Goal: Book appointment/travel/reservation

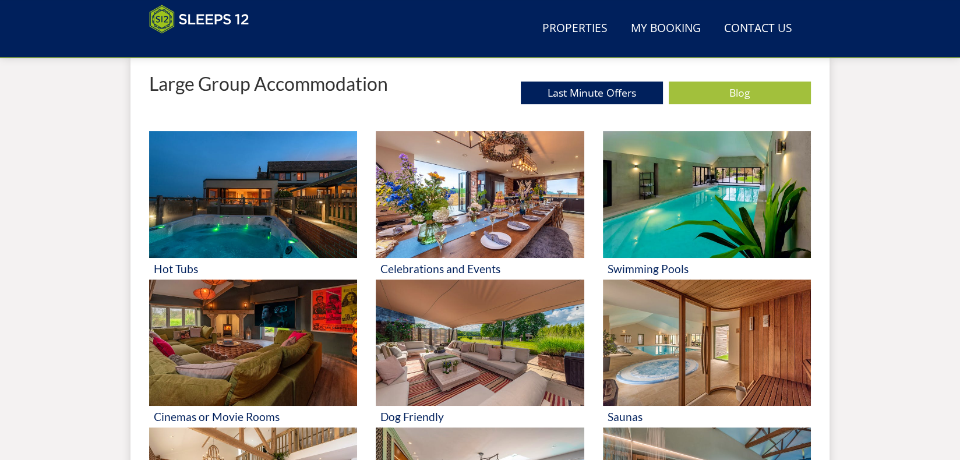
scroll to position [558, 0]
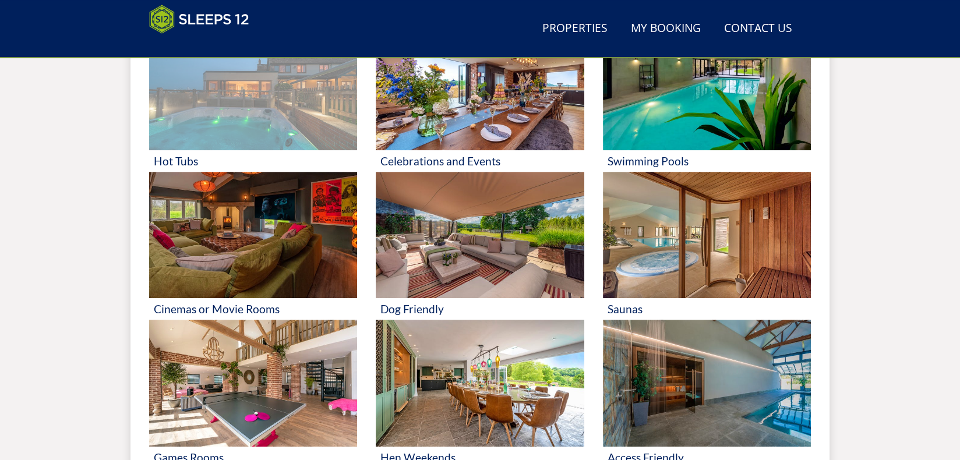
click at [266, 119] on img at bounding box center [253, 86] width 208 height 127
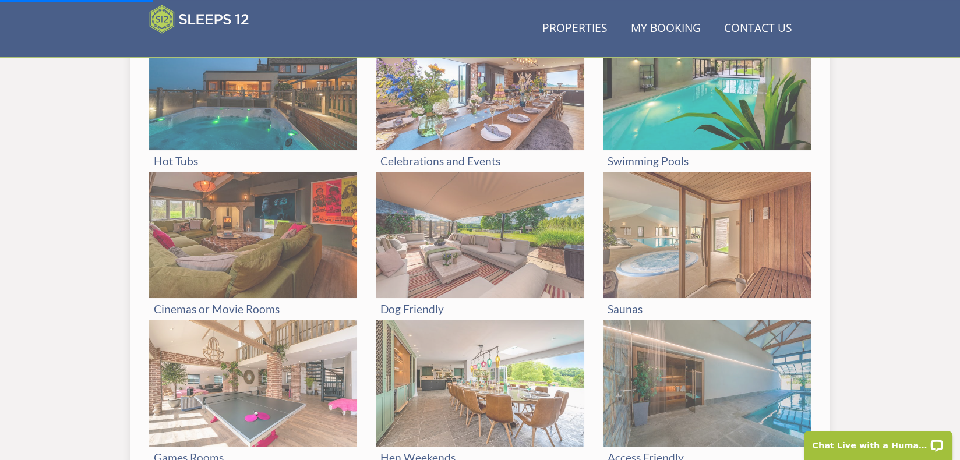
scroll to position [0, 0]
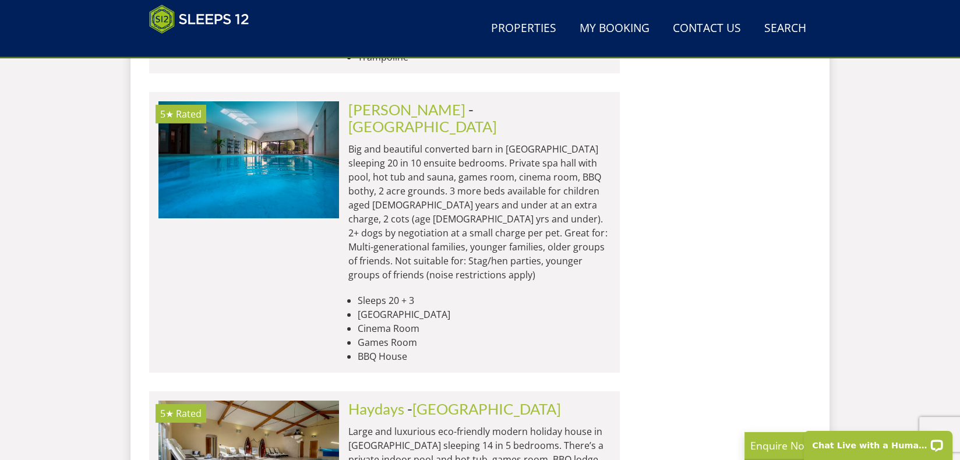
scroll to position [4819, 0]
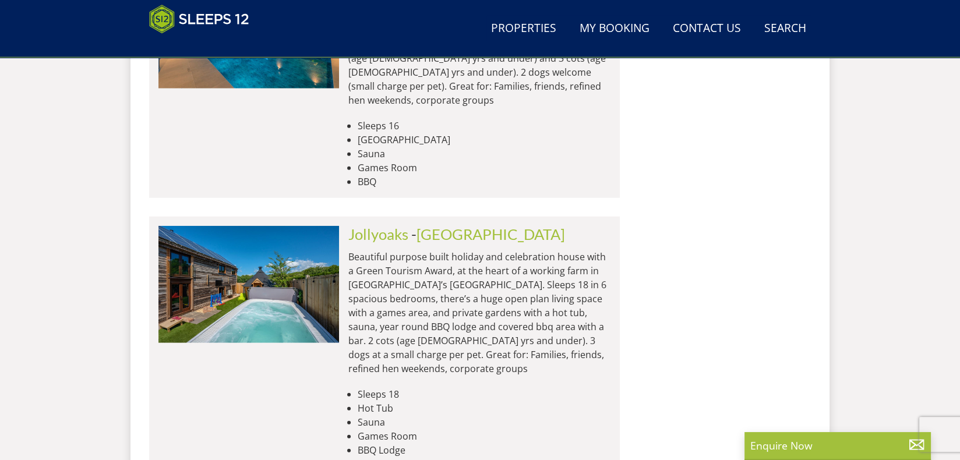
scroll to position [9409, 0]
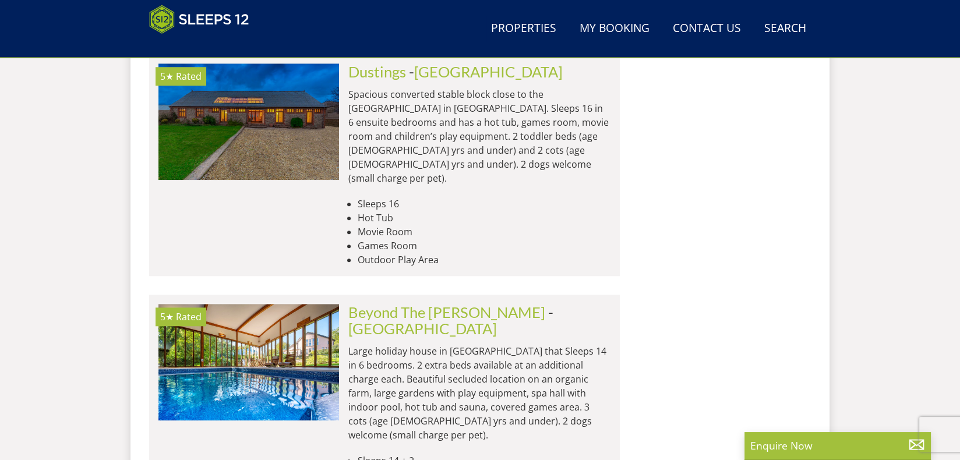
scroll to position [12356, 0]
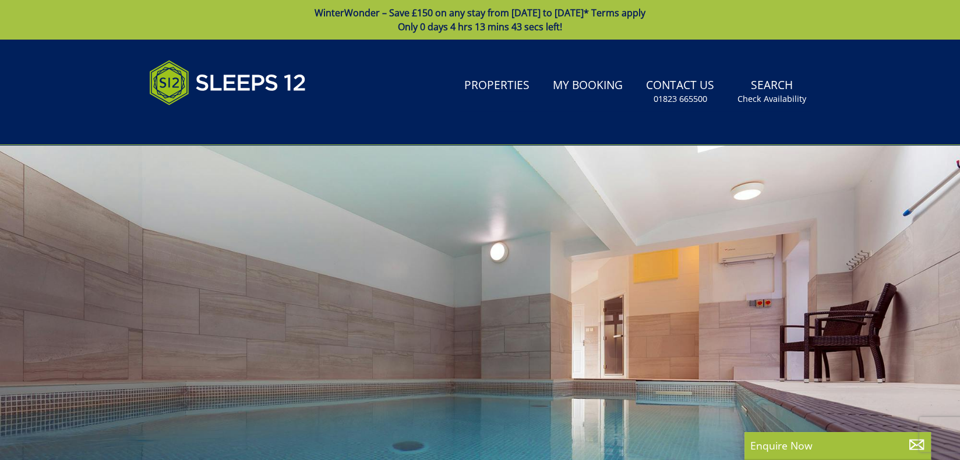
click at [566, 244] on div at bounding box center [480, 349] width 960 height 408
drag, startPoint x: 737, startPoint y: 44, endPoint x: 636, endPoint y: 158, distance: 151.9
click at [636, 158] on div at bounding box center [480, 349] width 960 height 408
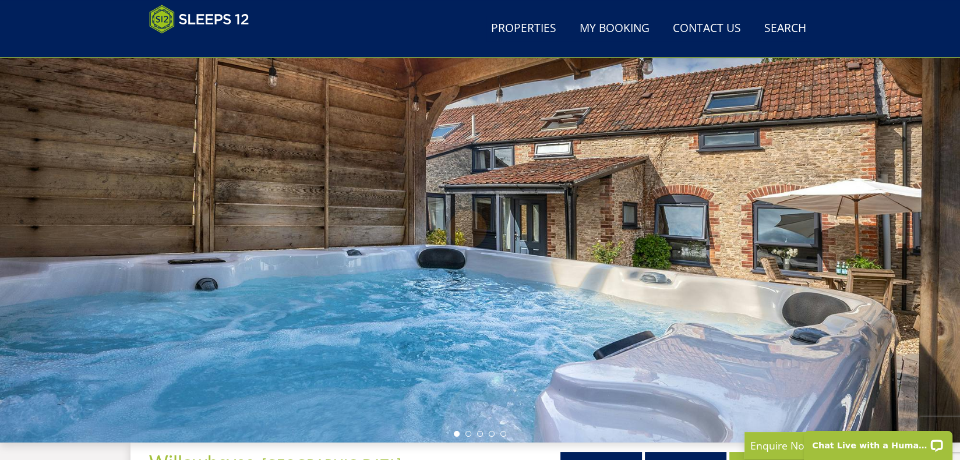
scroll to position [69, 0]
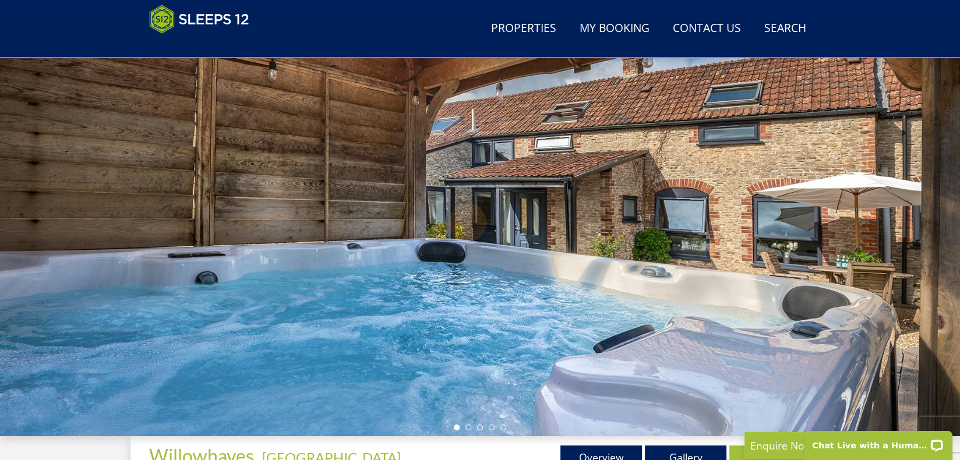
click at [943, 251] on div at bounding box center [480, 233] width 960 height 408
click at [627, 299] on div at bounding box center [480, 233] width 960 height 408
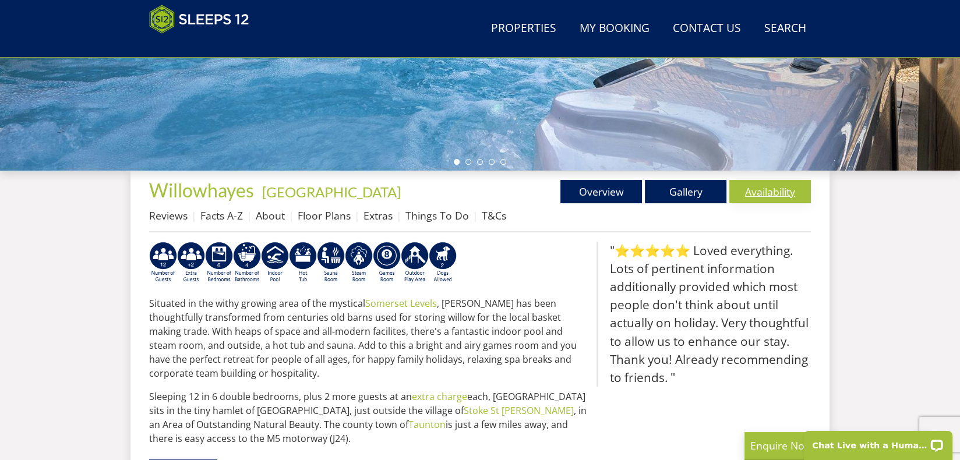
scroll to position [323, 0]
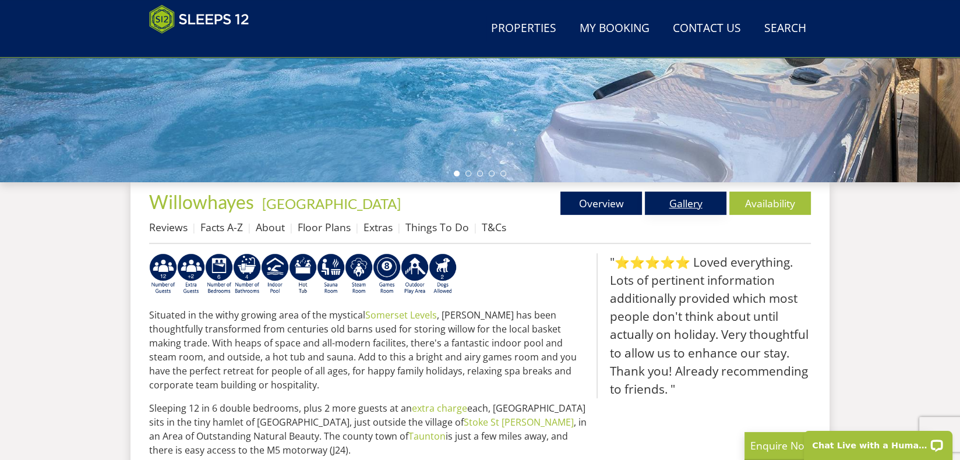
click at [681, 209] on link "Gallery" at bounding box center [686, 203] width 82 height 23
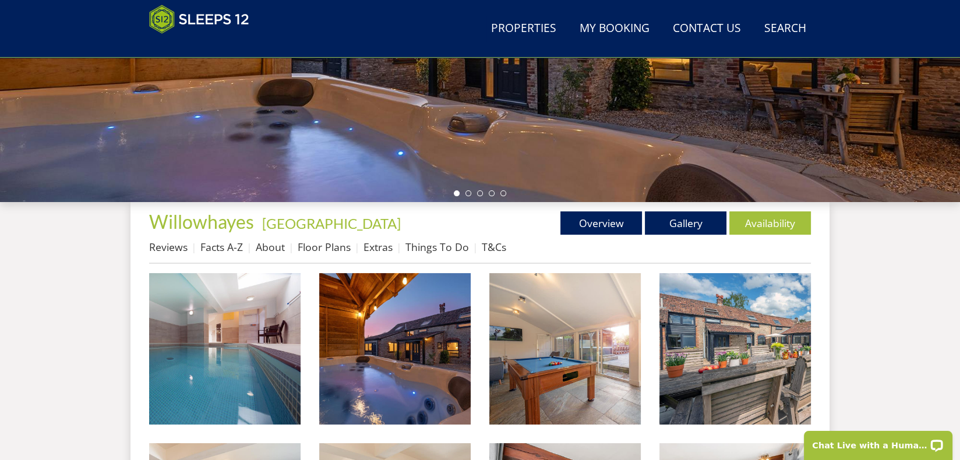
scroll to position [389, 0]
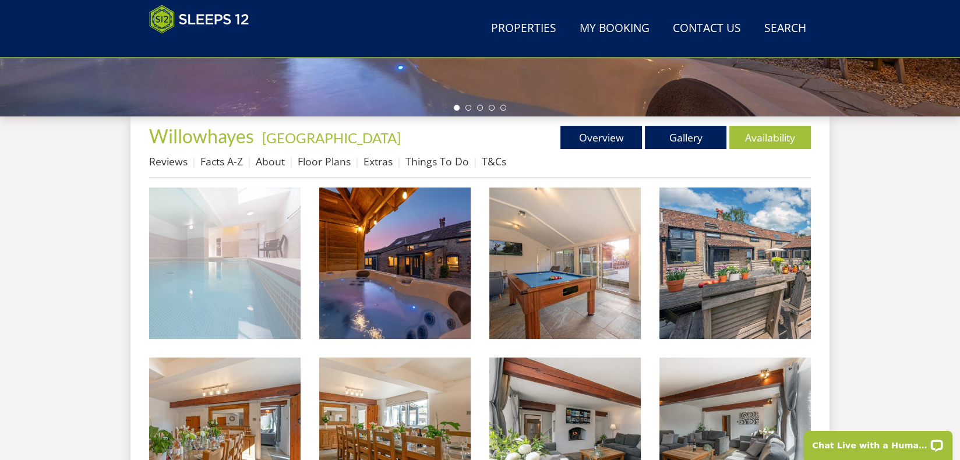
click at [250, 261] on img at bounding box center [224, 263] width 151 height 151
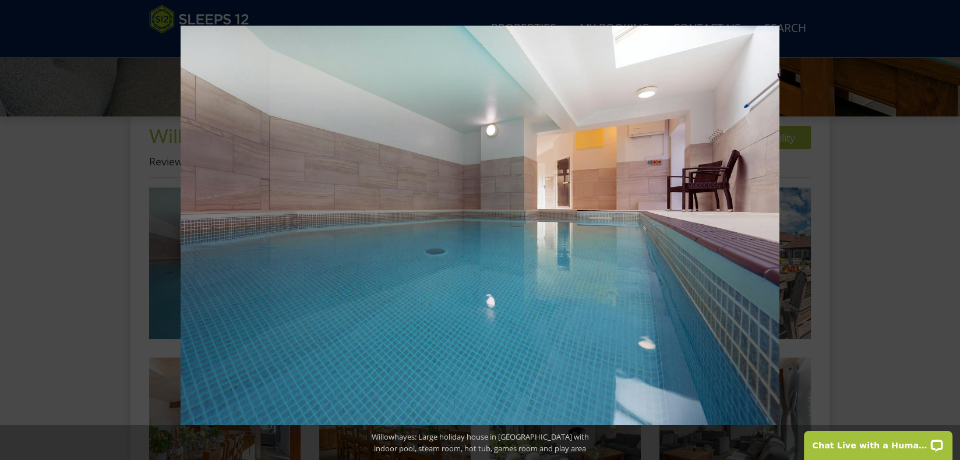
click at [943, 228] on button at bounding box center [939, 230] width 41 height 58
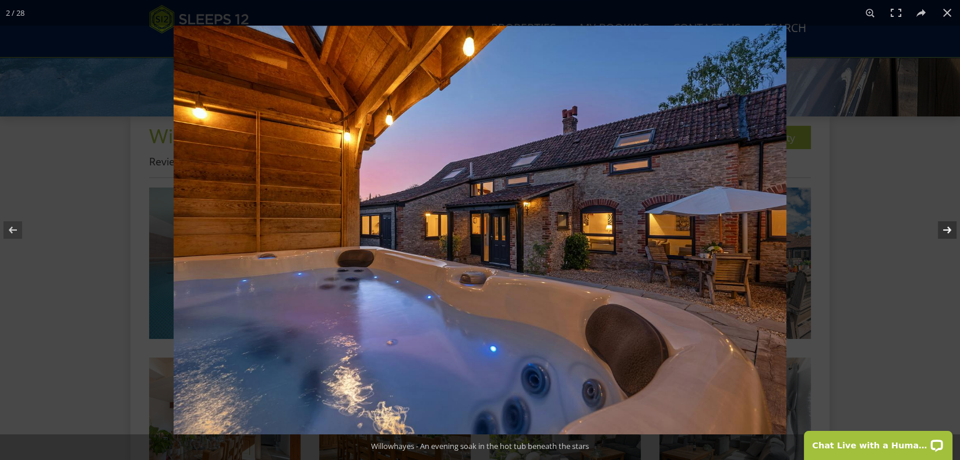
click at [947, 235] on button at bounding box center [939, 230] width 41 height 58
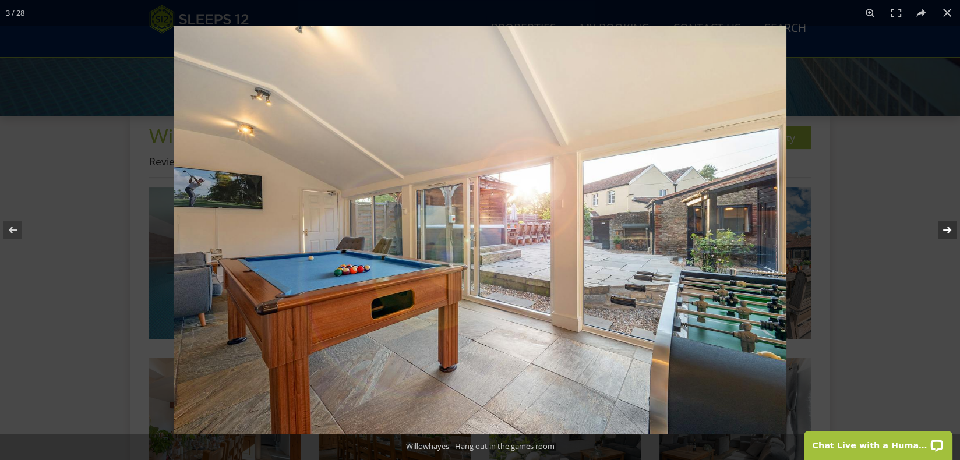
click at [949, 230] on button at bounding box center [939, 230] width 41 height 58
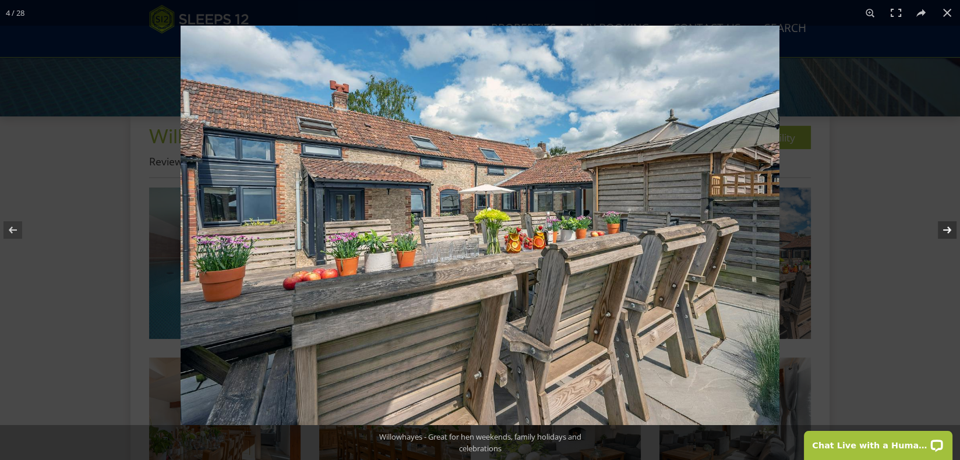
click at [949, 230] on button at bounding box center [939, 230] width 41 height 58
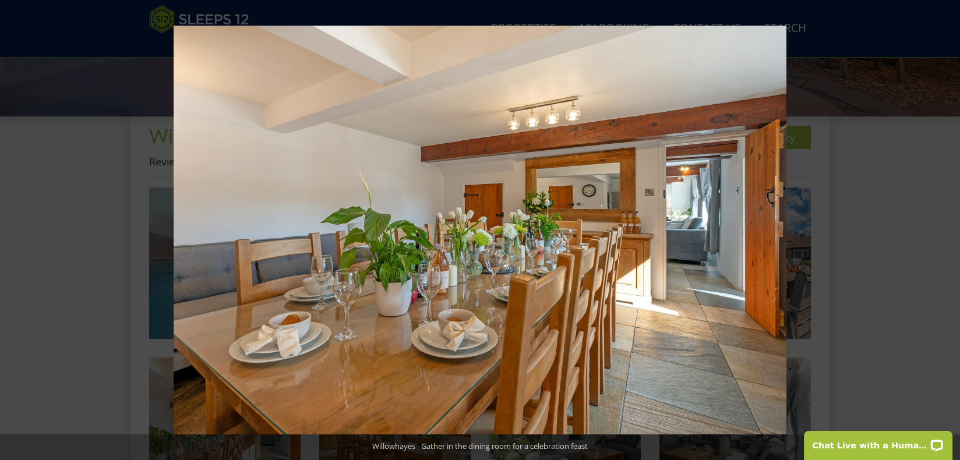
click at [949, 230] on button at bounding box center [939, 230] width 41 height 58
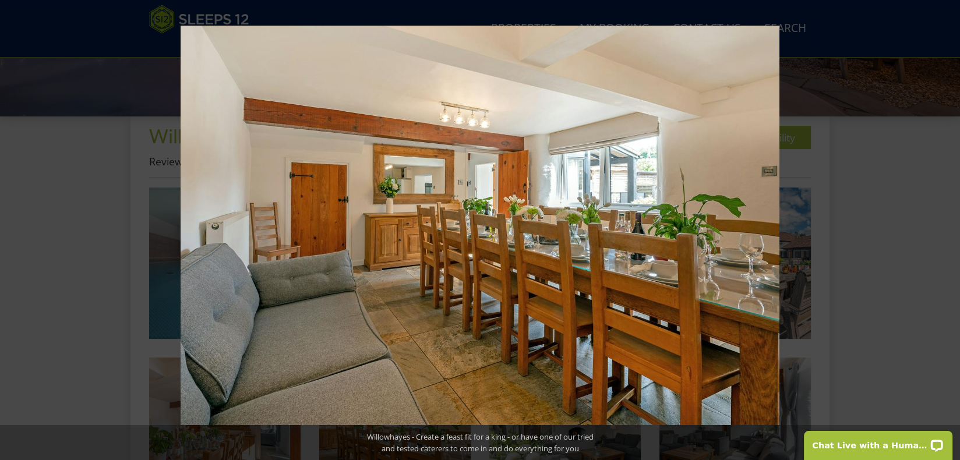
click at [949, 230] on button at bounding box center [939, 230] width 41 height 58
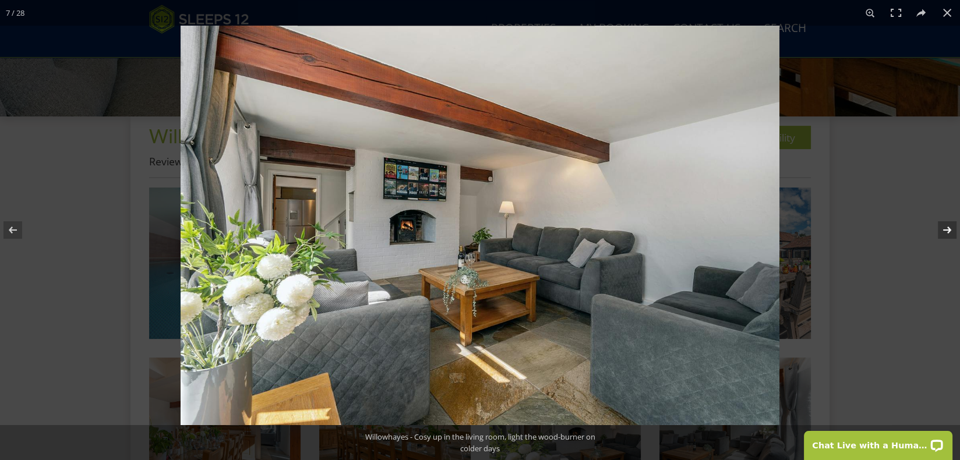
click at [945, 234] on button at bounding box center [939, 230] width 41 height 58
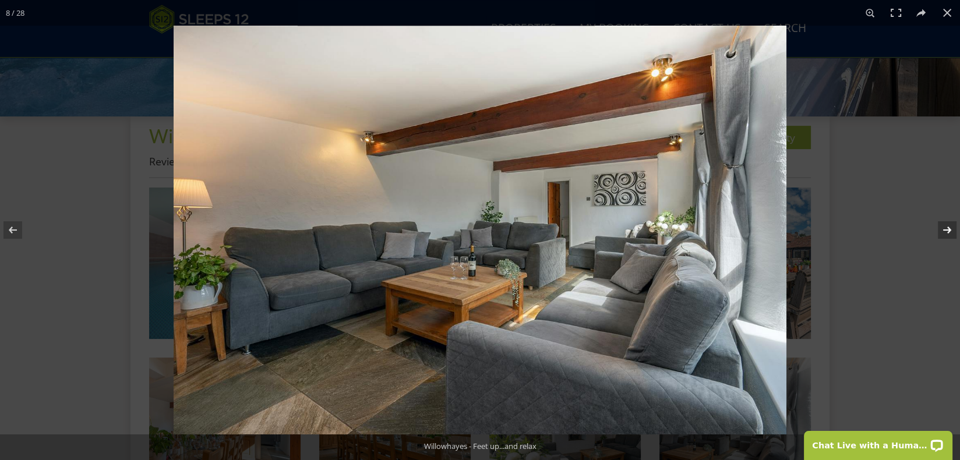
click at [944, 231] on button at bounding box center [939, 230] width 41 height 58
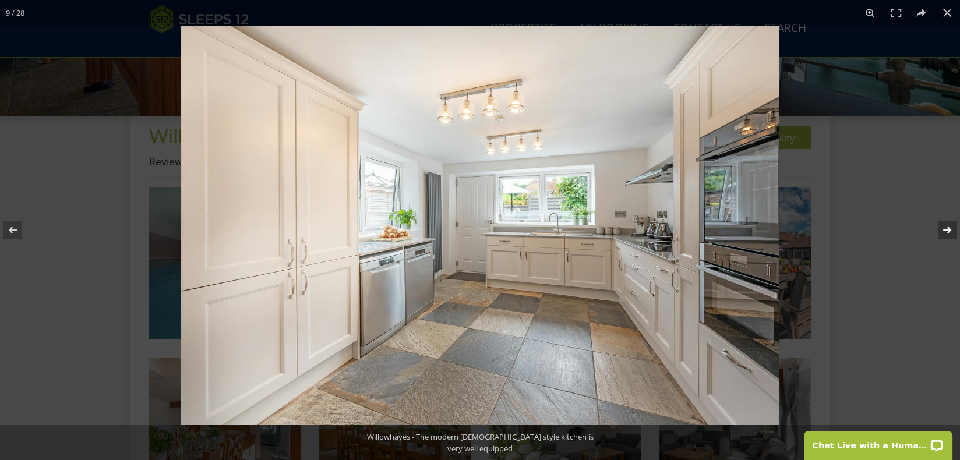
click at [944, 231] on button at bounding box center [939, 230] width 41 height 58
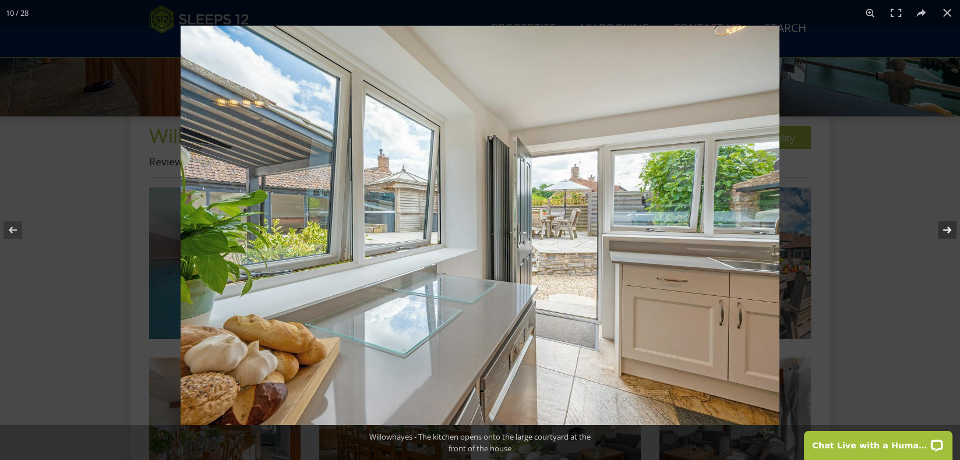
click at [944, 231] on button at bounding box center [939, 230] width 41 height 58
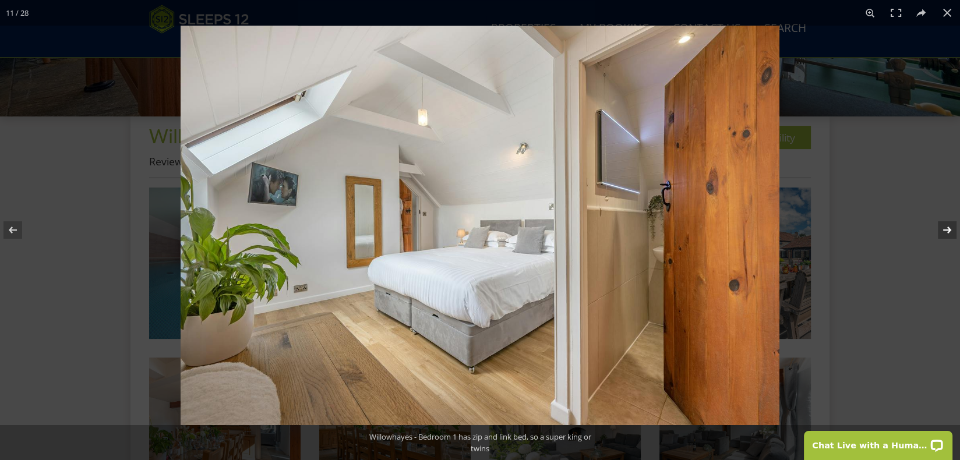
click at [944, 231] on button at bounding box center [939, 230] width 41 height 58
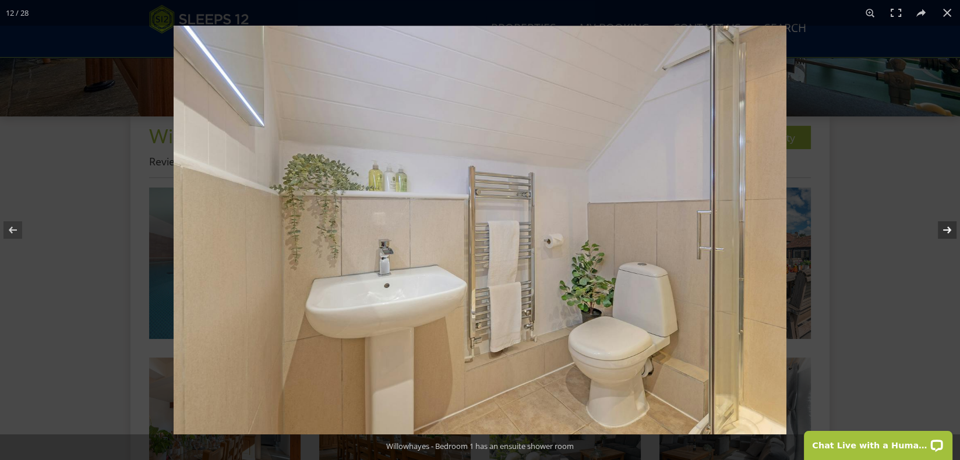
click at [944, 231] on button at bounding box center [939, 230] width 41 height 58
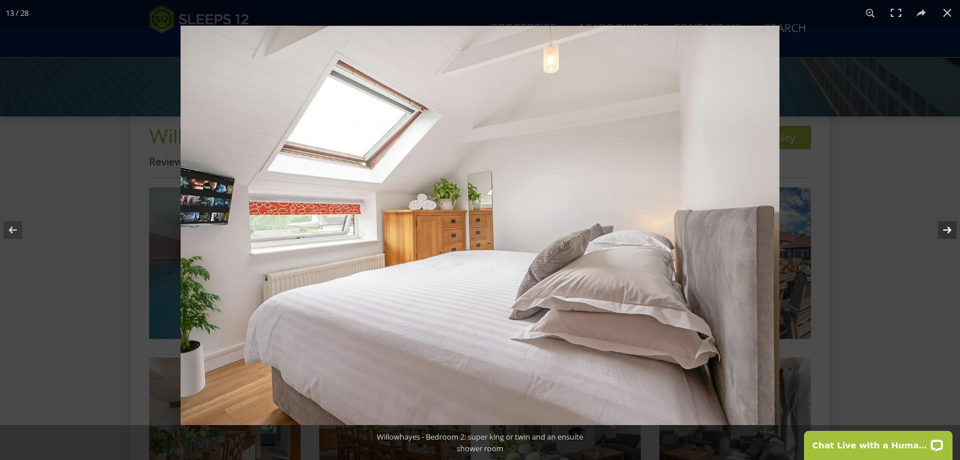
click at [944, 231] on button at bounding box center [939, 230] width 41 height 58
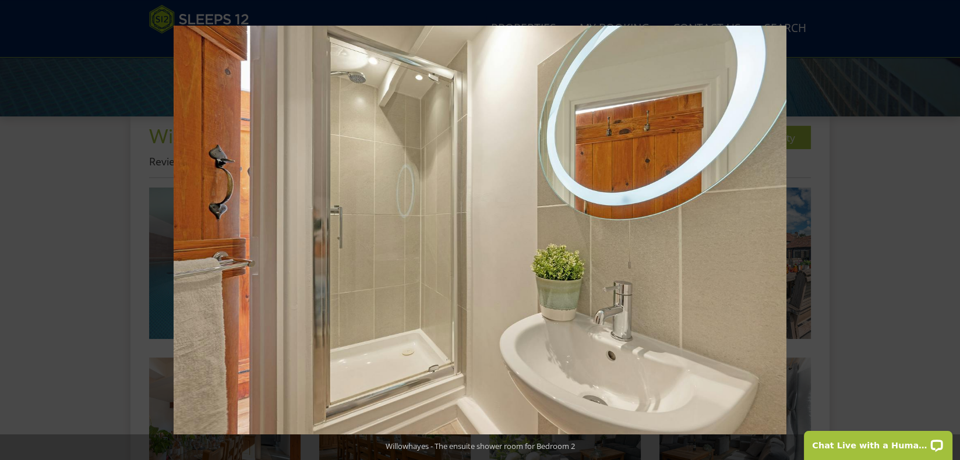
click at [944, 231] on button at bounding box center [939, 230] width 41 height 58
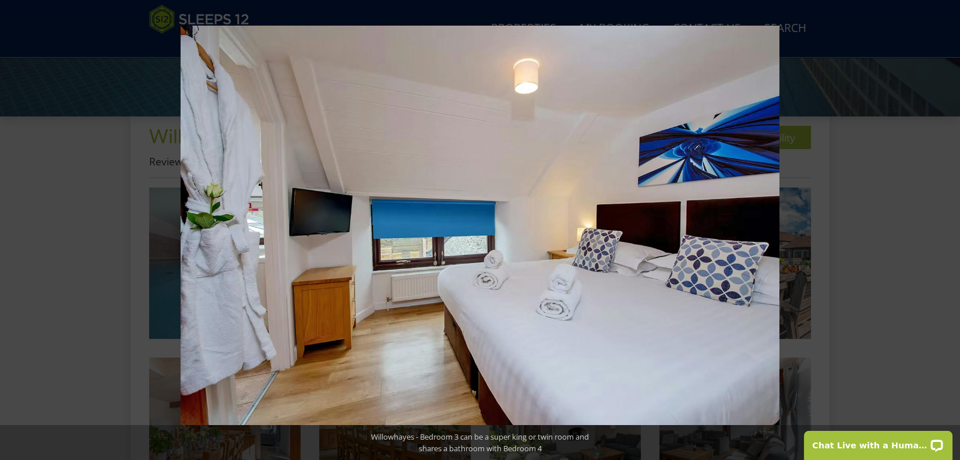
click at [944, 231] on button at bounding box center [939, 230] width 41 height 58
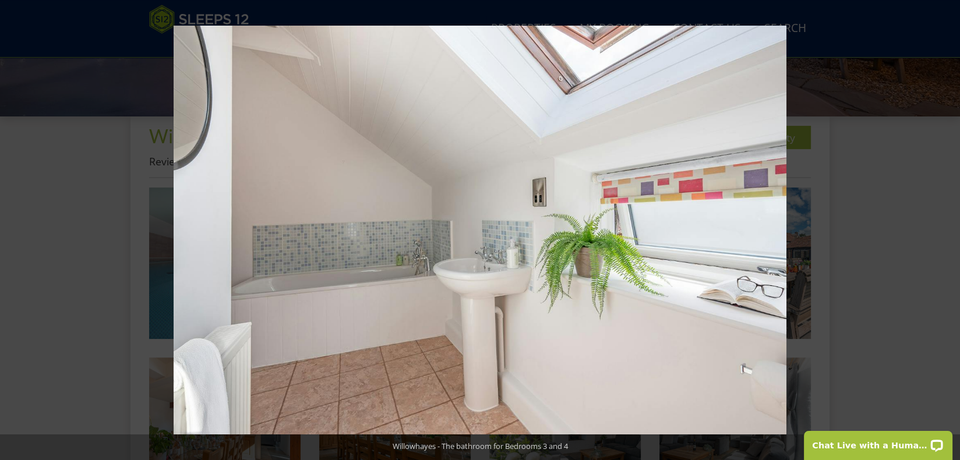
click at [944, 231] on button at bounding box center [939, 230] width 41 height 58
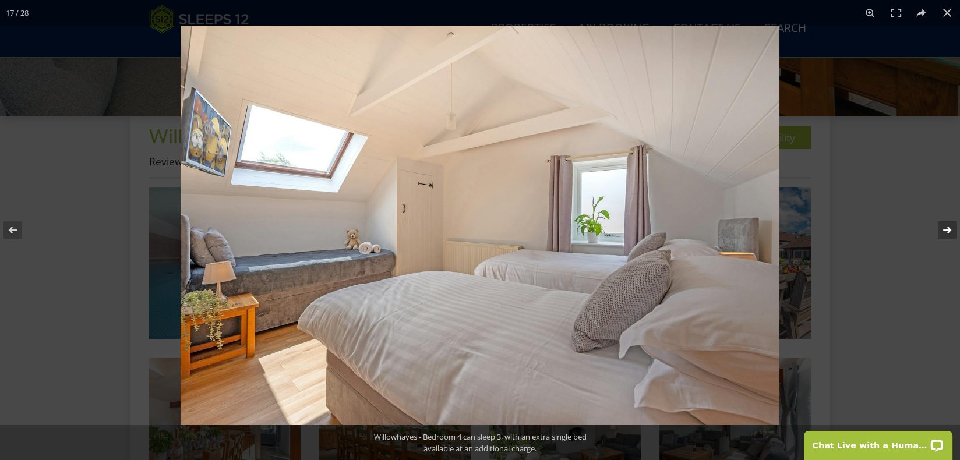
click at [947, 231] on button at bounding box center [939, 230] width 41 height 58
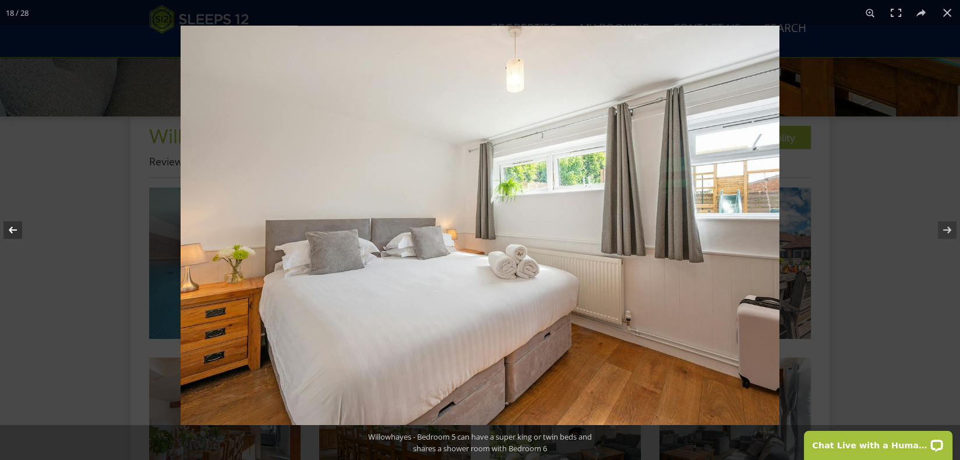
click at [17, 231] on button at bounding box center [20, 230] width 41 height 58
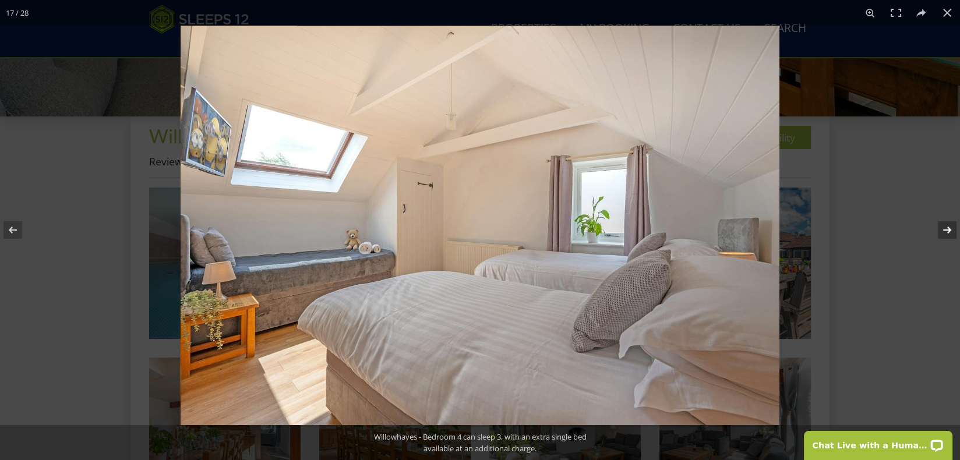
click at [948, 230] on button at bounding box center [939, 230] width 41 height 58
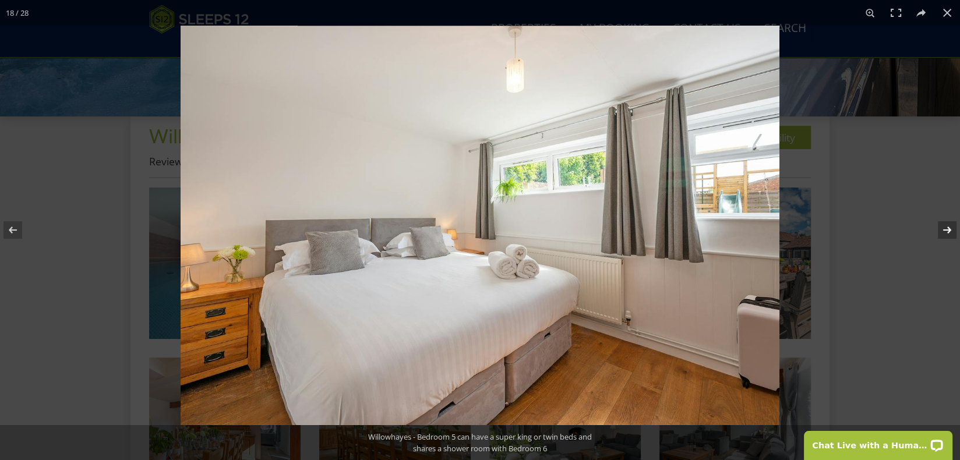
click at [948, 230] on button at bounding box center [939, 230] width 41 height 58
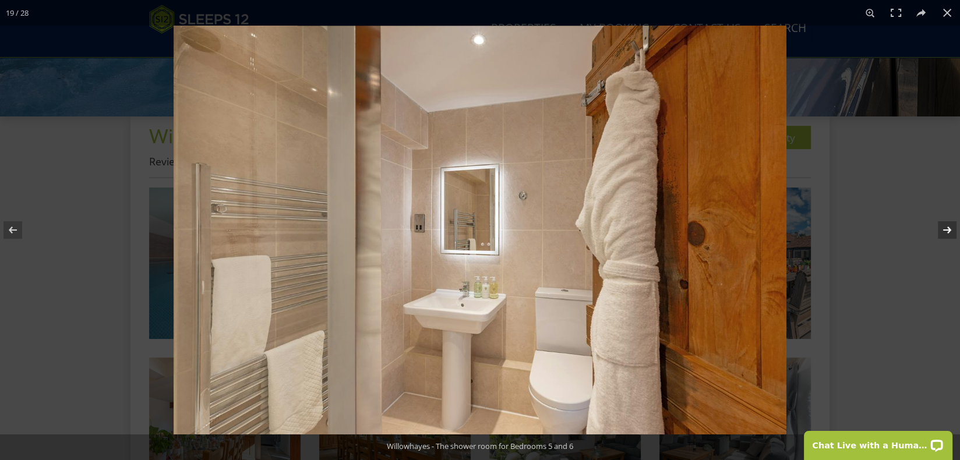
click at [948, 230] on button at bounding box center [939, 230] width 41 height 58
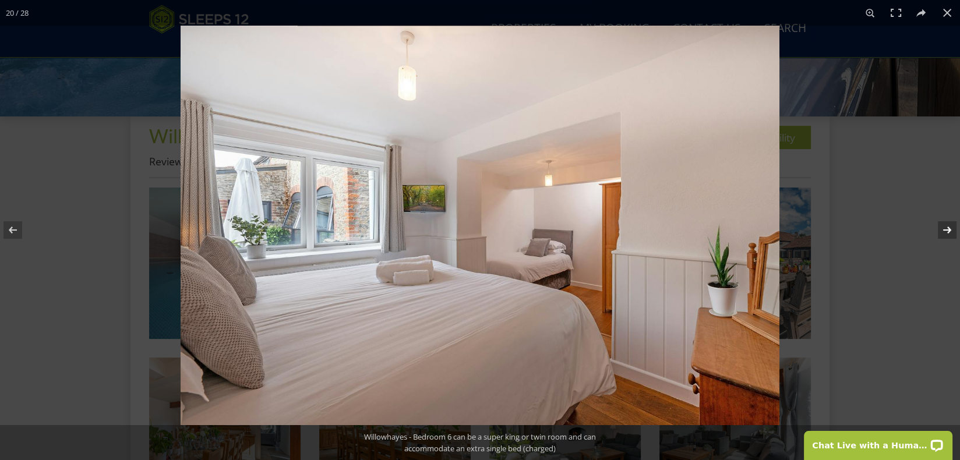
click at [948, 230] on button at bounding box center [939, 230] width 41 height 58
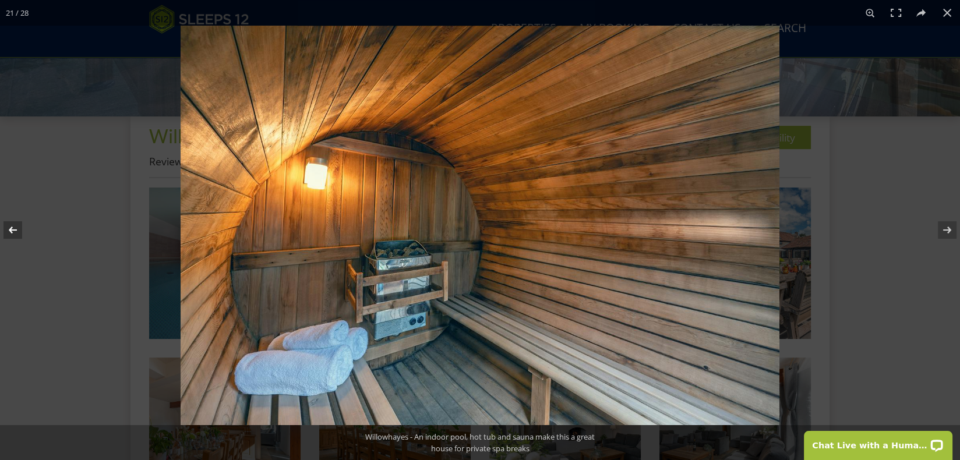
click at [17, 230] on button at bounding box center [20, 230] width 41 height 58
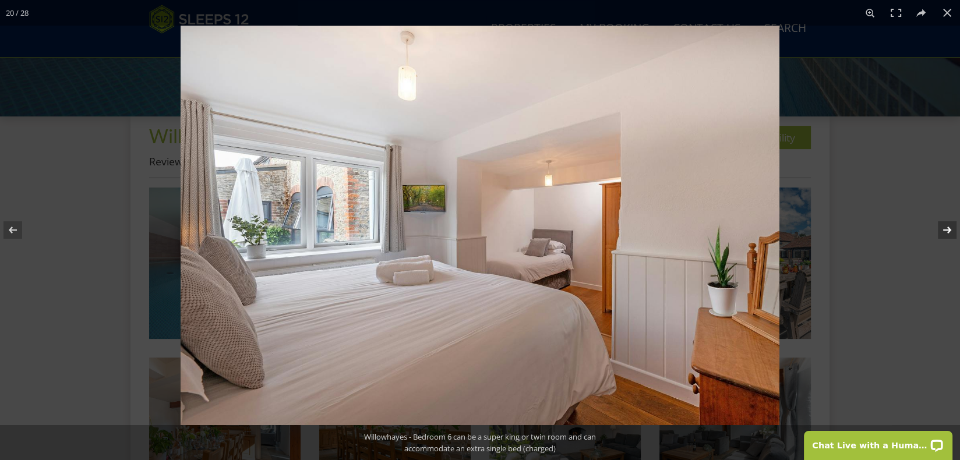
click at [950, 231] on button at bounding box center [939, 230] width 41 height 58
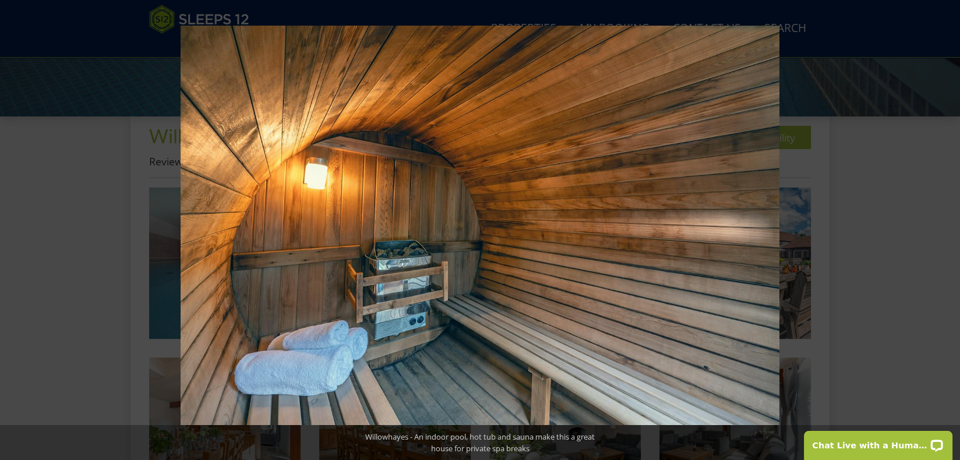
click at [950, 231] on button at bounding box center [939, 230] width 41 height 58
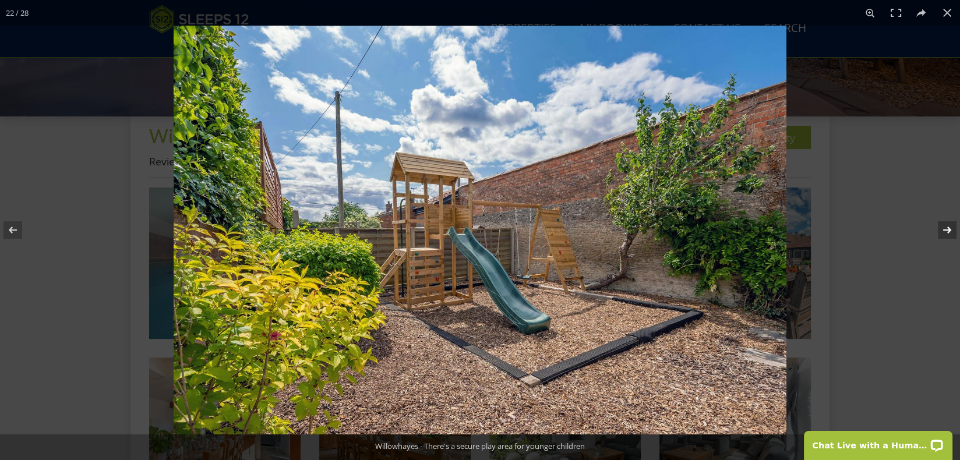
click at [947, 237] on button at bounding box center [939, 230] width 41 height 58
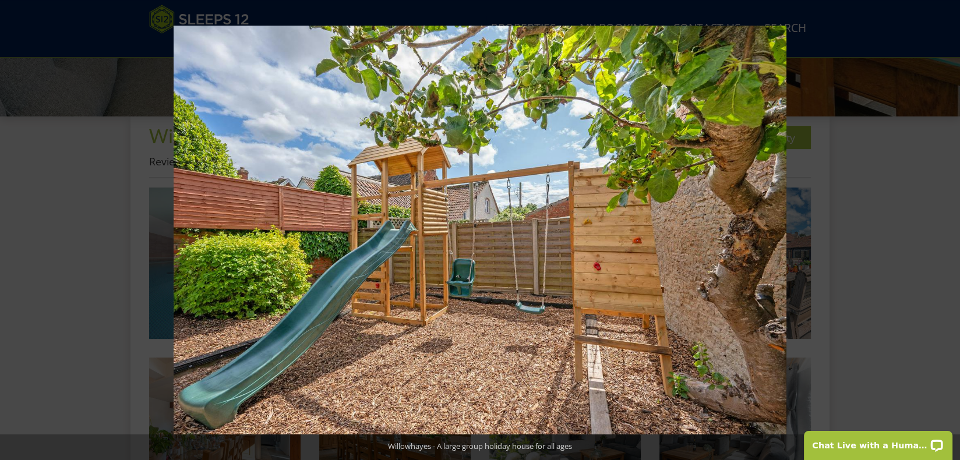
click at [947, 237] on button at bounding box center [939, 230] width 41 height 58
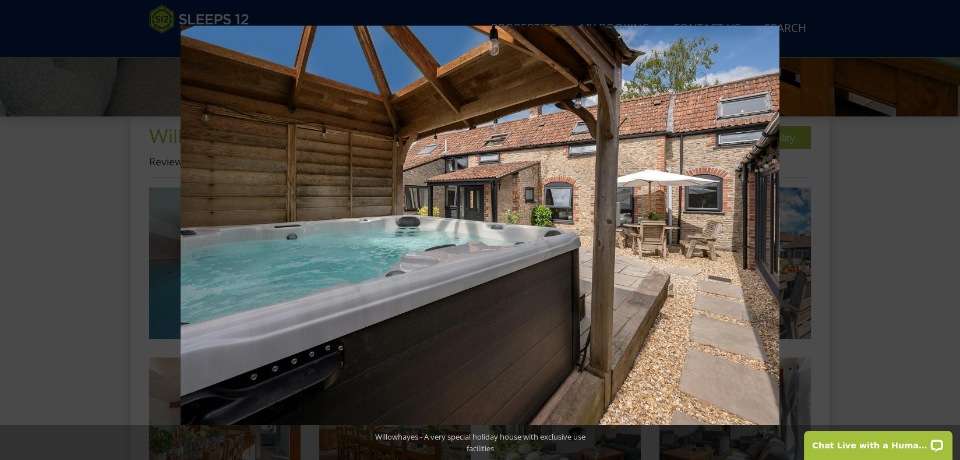
click at [947, 237] on button at bounding box center [939, 230] width 41 height 58
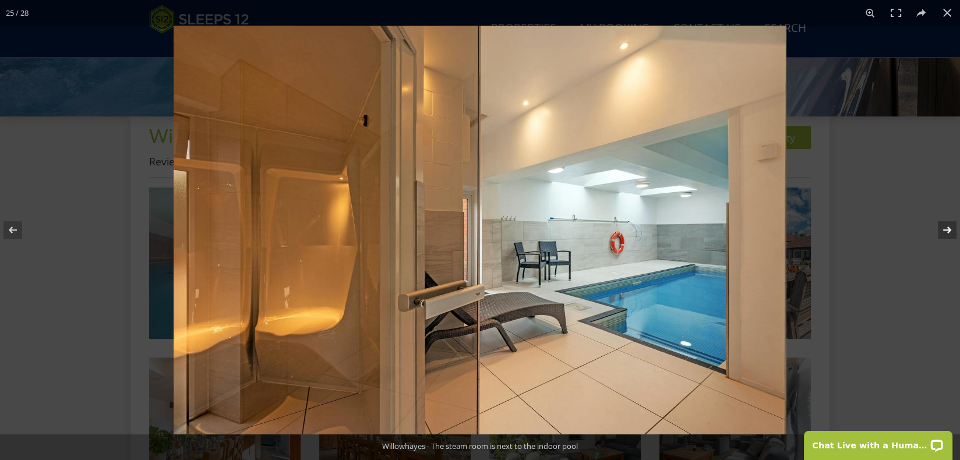
click at [957, 234] on button at bounding box center [939, 230] width 41 height 58
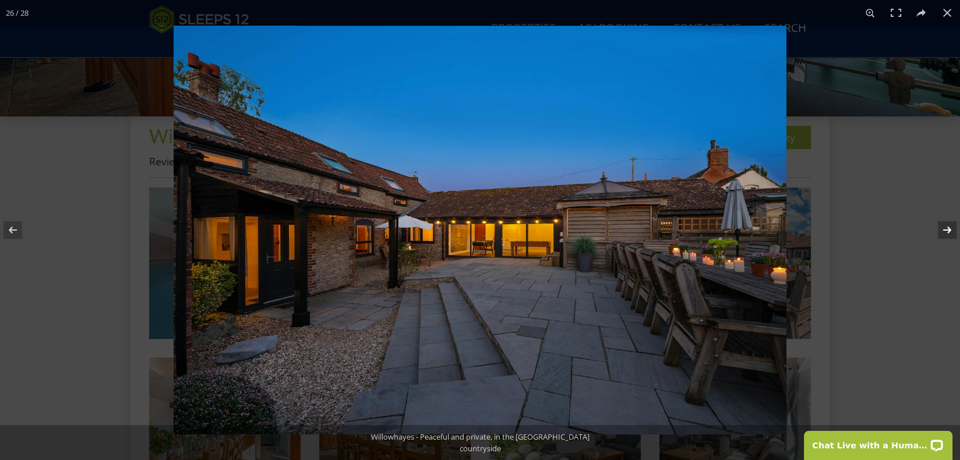
click at [957, 234] on button at bounding box center [939, 230] width 41 height 58
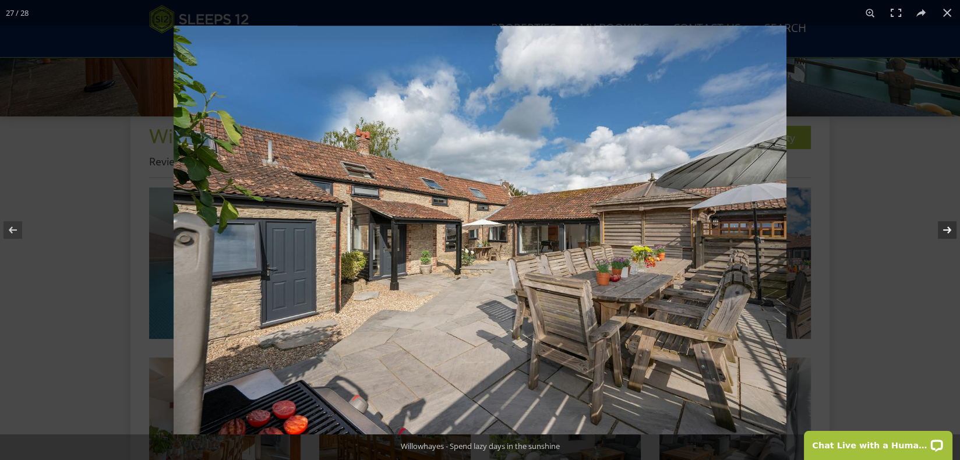
click at [957, 234] on button at bounding box center [939, 230] width 41 height 58
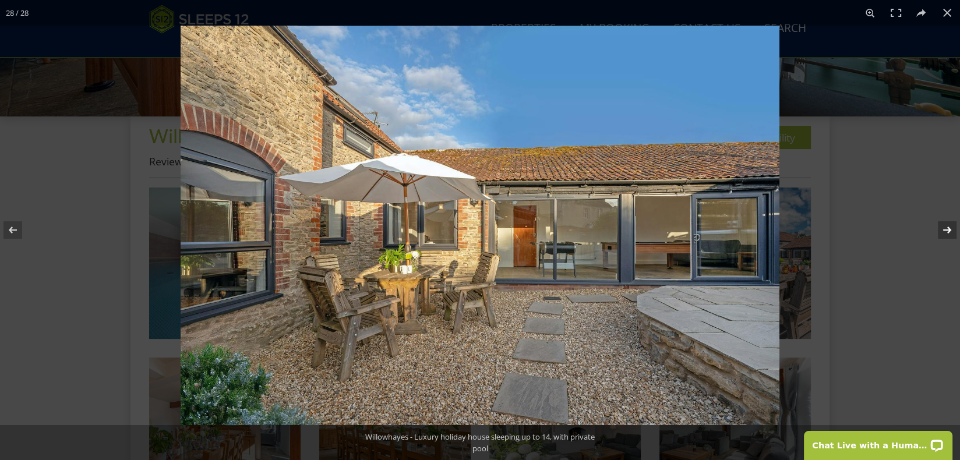
click at [957, 234] on button at bounding box center [939, 230] width 41 height 58
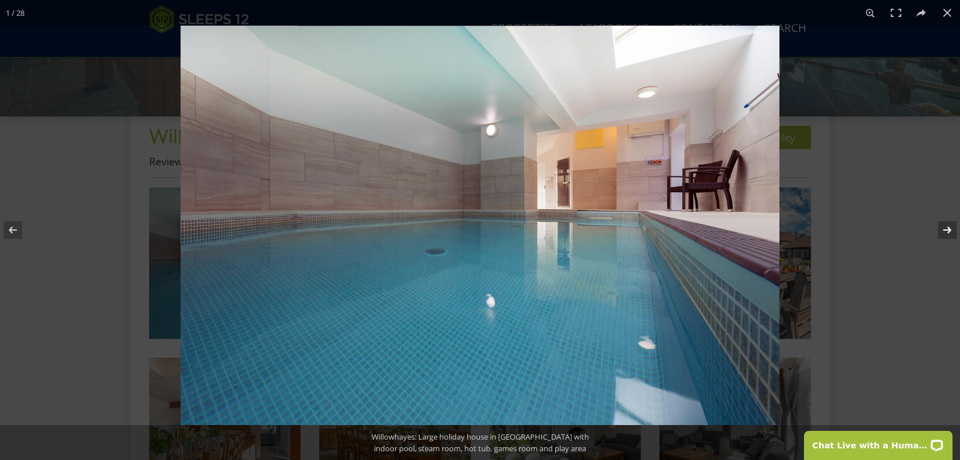
click at [957, 234] on button at bounding box center [939, 230] width 41 height 58
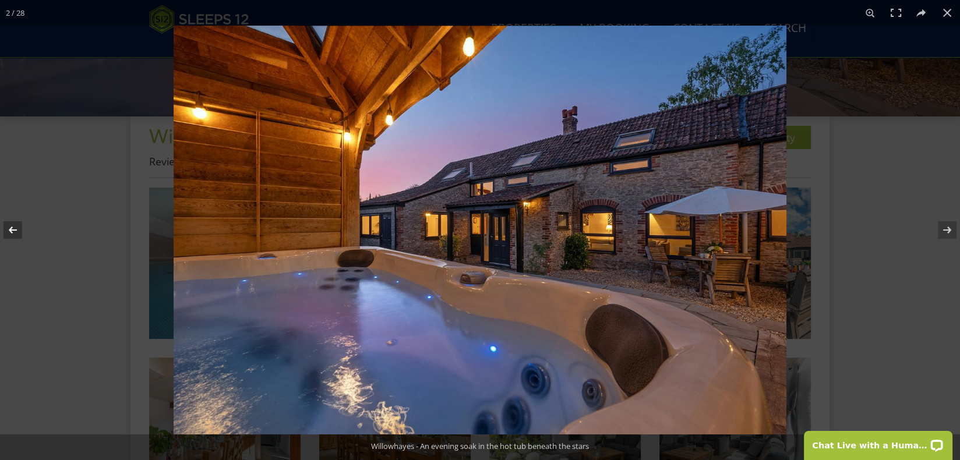
click at [13, 232] on button at bounding box center [20, 230] width 41 height 58
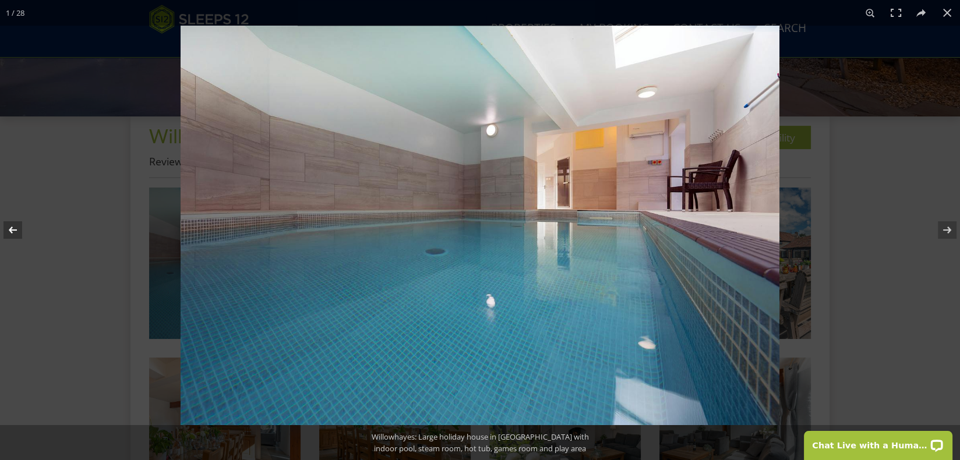
click at [13, 232] on button at bounding box center [20, 230] width 41 height 58
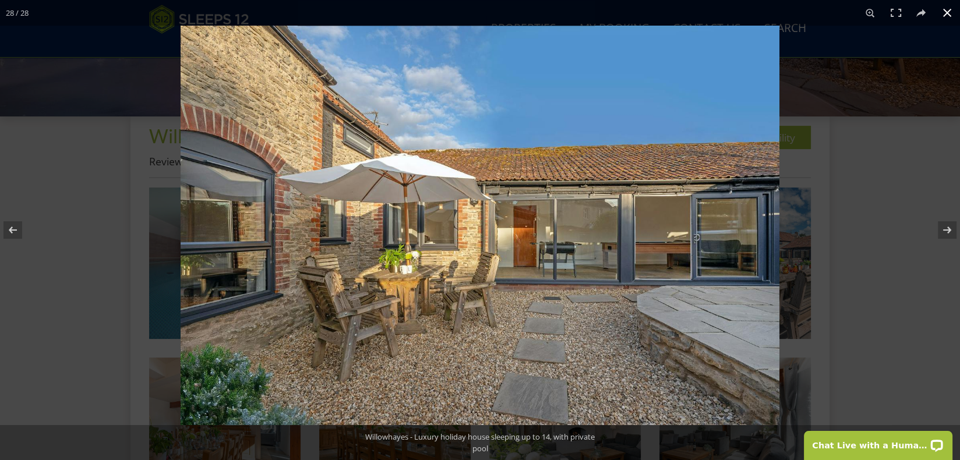
click at [945, 16] on button at bounding box center [947, 13] width 26 height 26
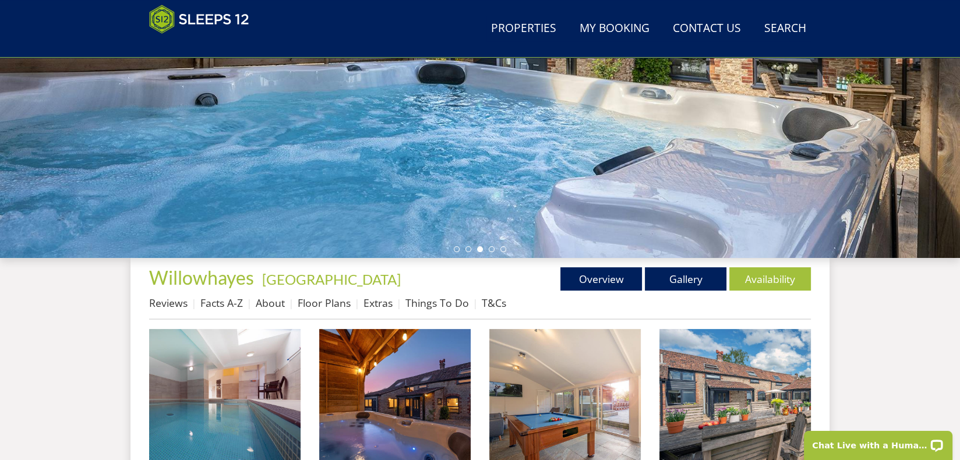
scroll to position [234, 0]
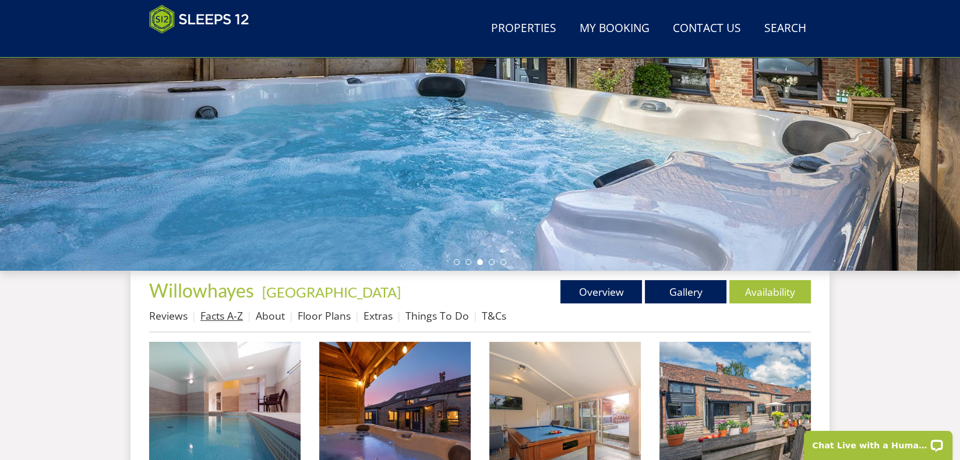
click at [219, 316] on link "Facts A-Z" at bounding box center [221, 316] width 43 height 14
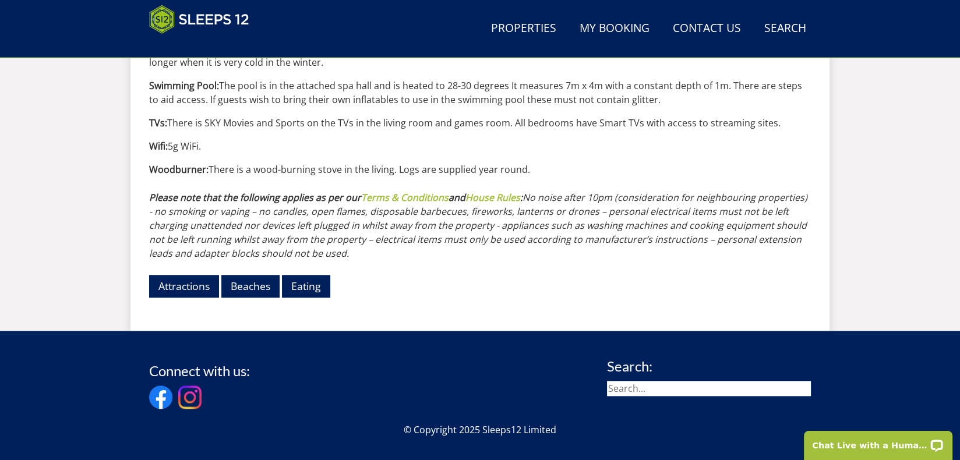
scroll to position [1504, 0]
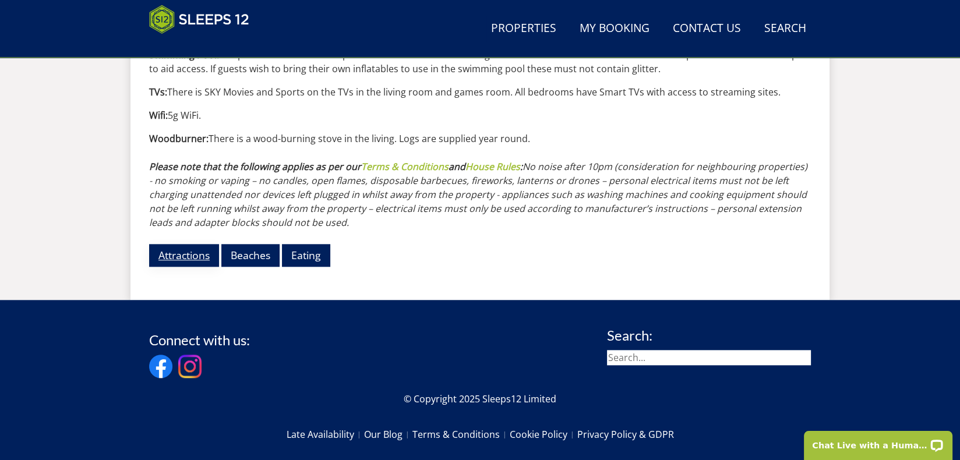
click at [192, 244] on link "Attractions" at bounding box center [184, 255] width 70 height 23
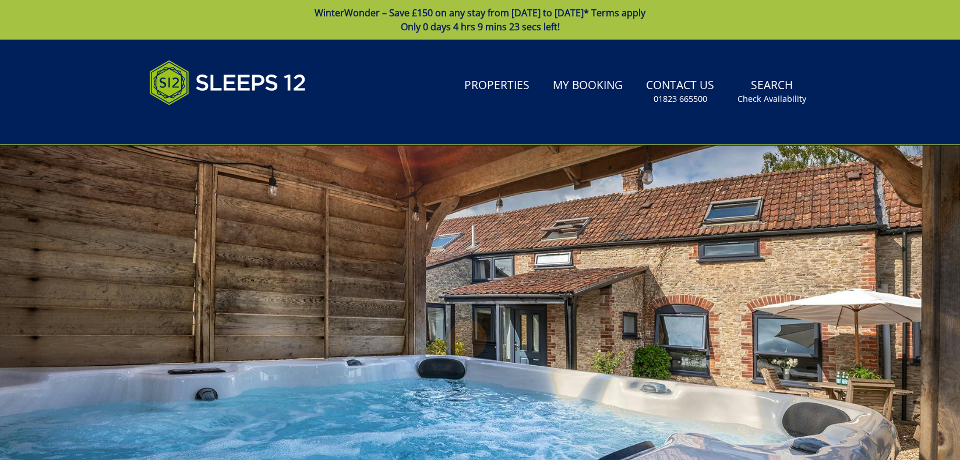
click at [959, 31] on link "WinterWonder – Save £150 on any stay from [DATE] to [DATE]* Terms apply Only 0 …" at bounding box center [480, 20] width 960 height 40
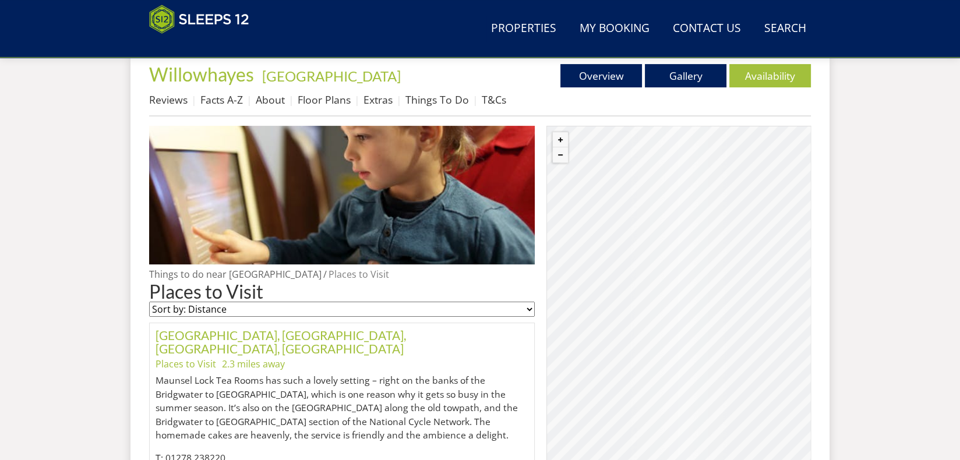
scroll to position [415, 0]
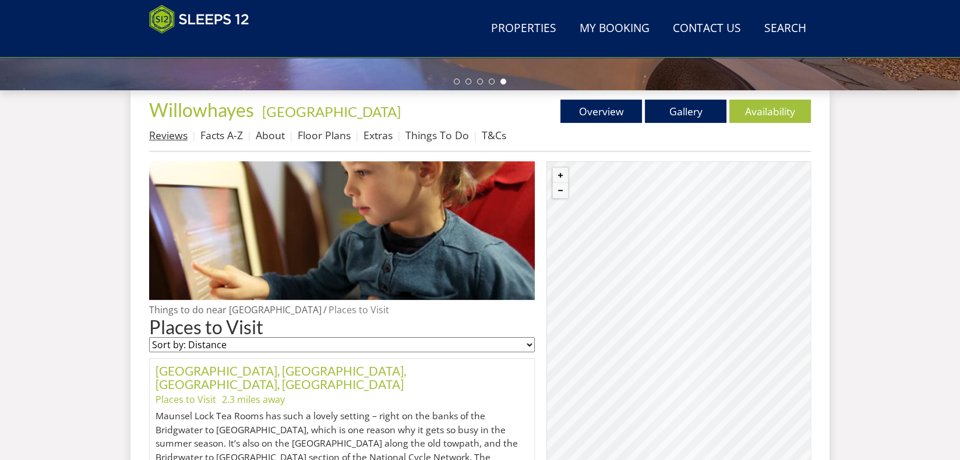
click at [163, 137] on link "Reviews" at bounding box center [168, 135] width 38 height 14
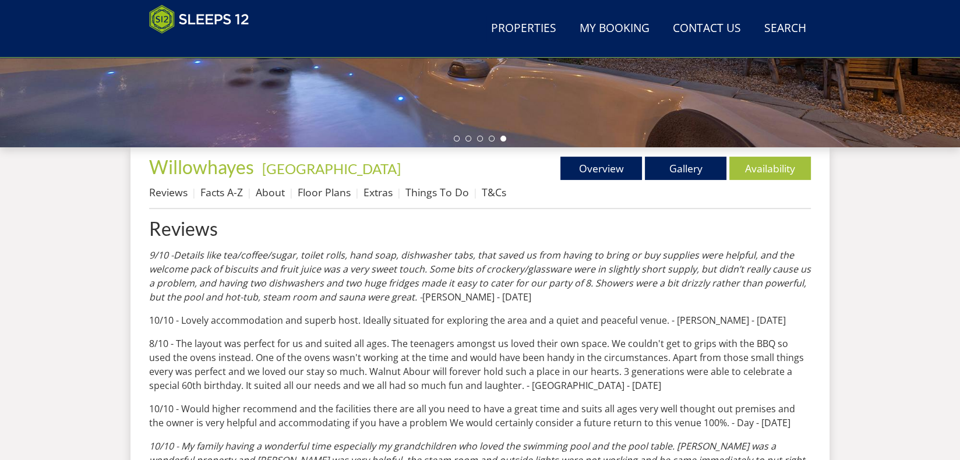
scroll to position [348, 0]
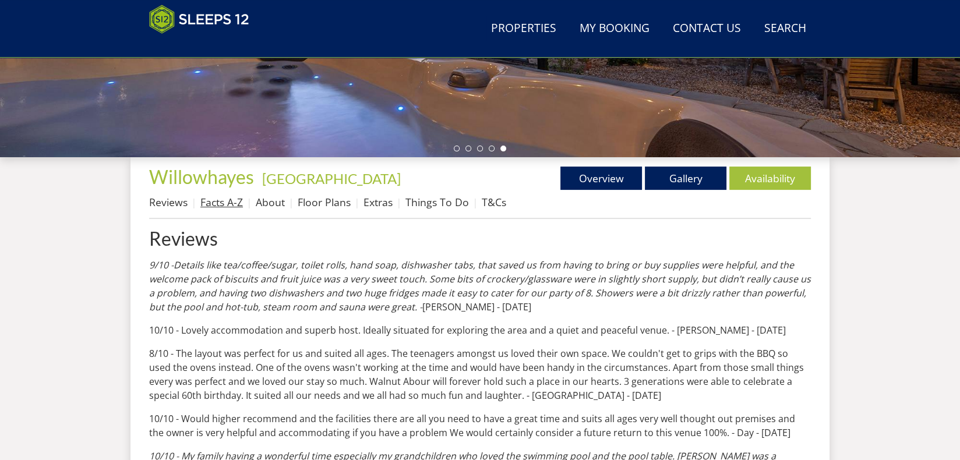
click at [227, 204] on link "Facts A-Z" at bounding box center [221, 202] width 43 height 14
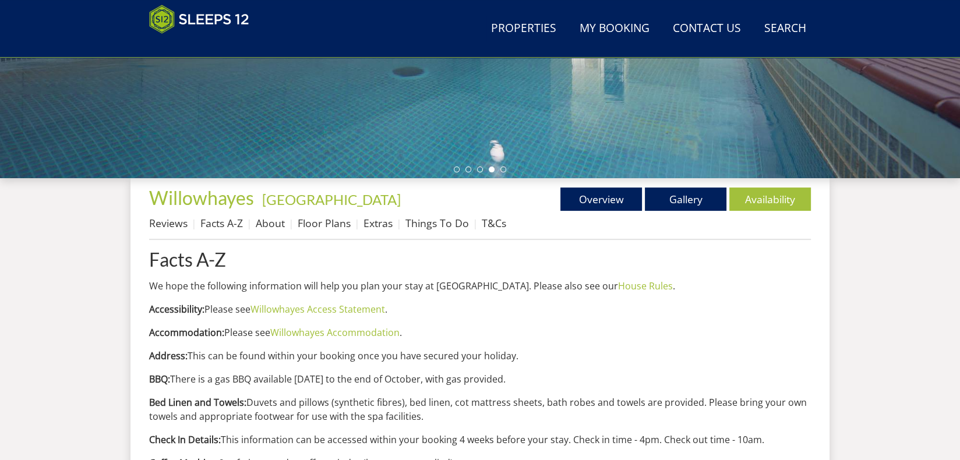
scroll to position [363, 0]
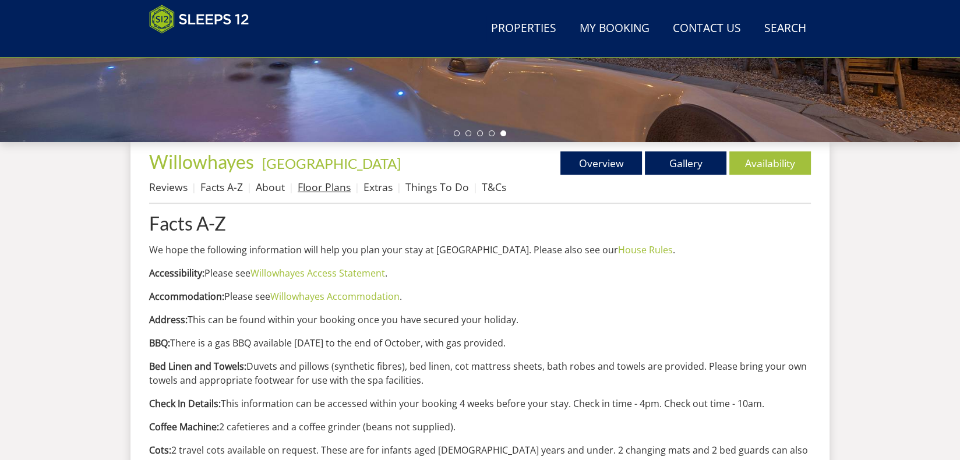
click at [338, 187] on link "Floor Plans" at bounding box center [324, 187] width 53 height 14
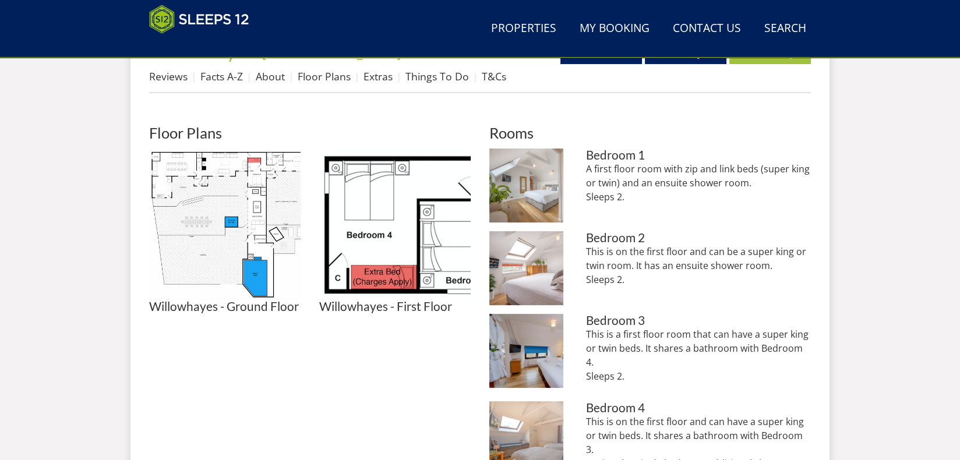
scroll to position [467, 0]
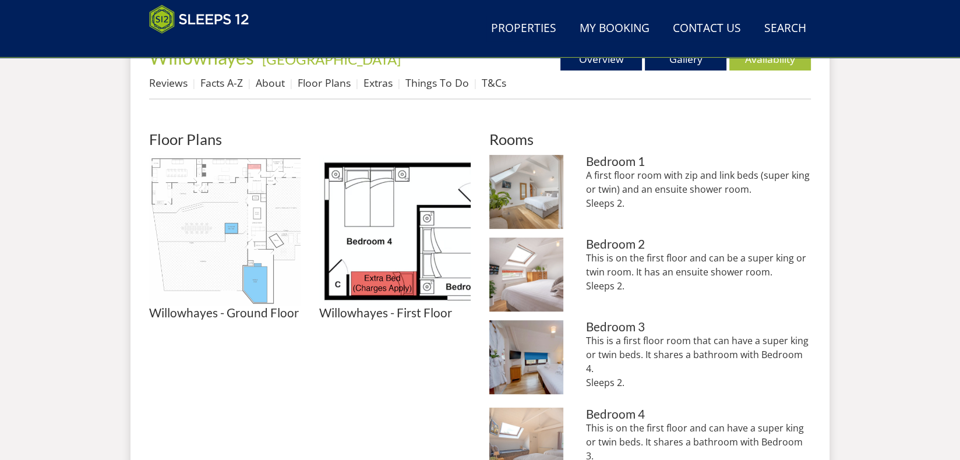
click at [205, 162] on img at bounding box center [224, 230] width 151 height 151
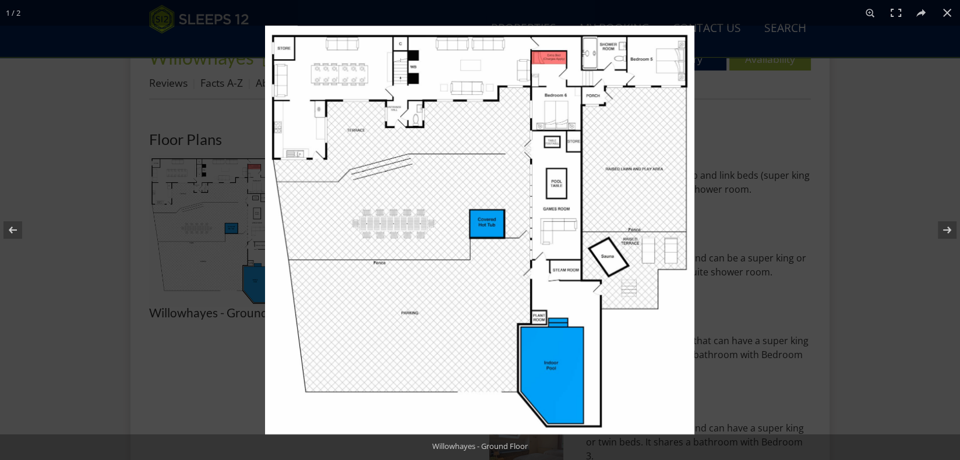
click at [549, 60] on img at bounding box center [479, 230] width 429 height 409
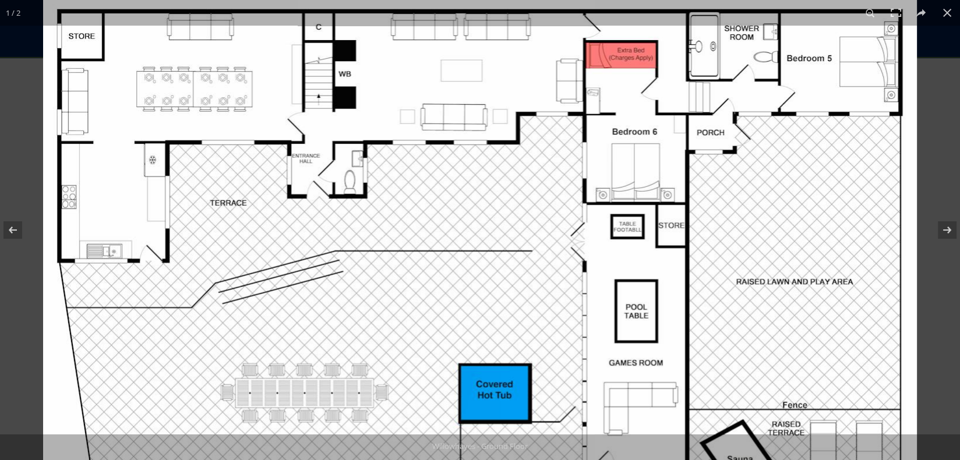
click at [607, 62] on img at bounding box center [480, 406] width 874 height 832
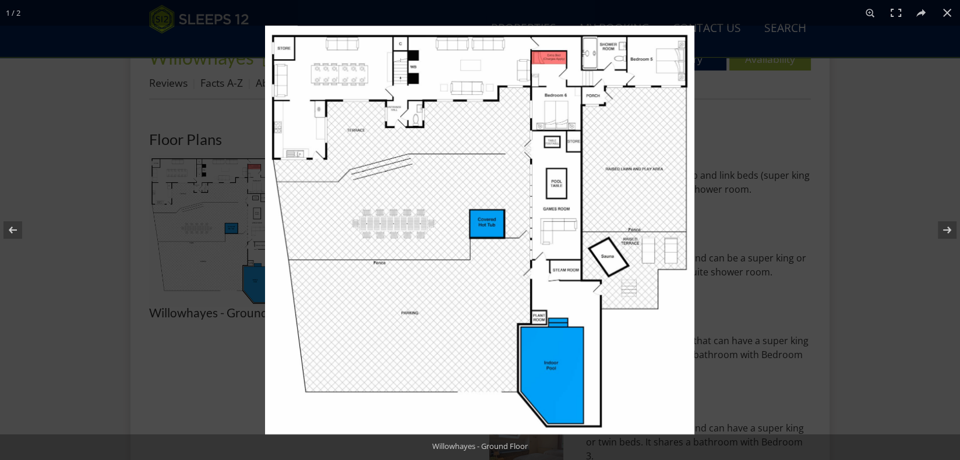
click at [525, 58] on img at bounding box center [479, 230] width 429 height 409
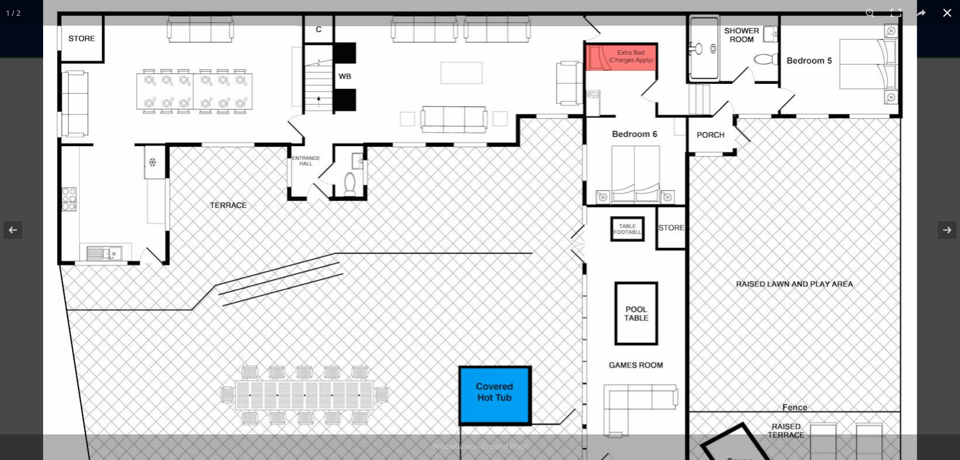
scroll to position [671, 0]
click at [947, 15] on button at bounding box center [947, 13] width 26 height 26
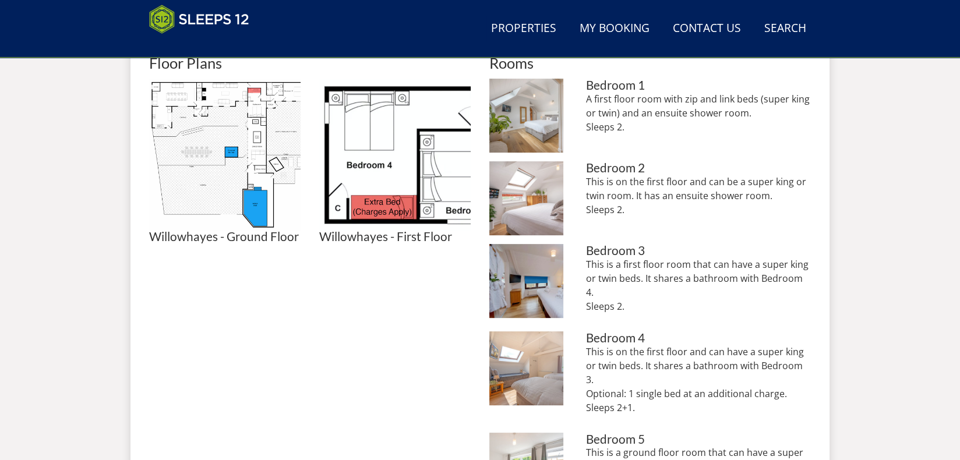
scroll to position [542, 0]
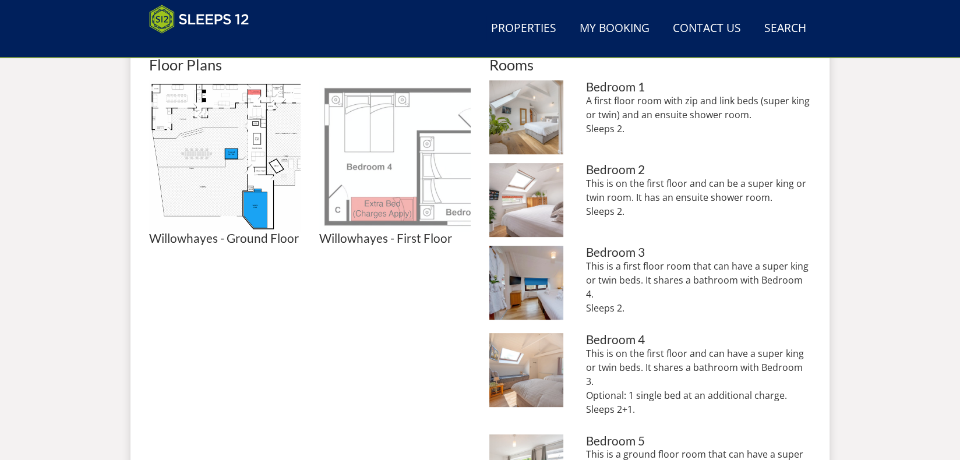
click at [355, 180] on img at bounding box center [394, 155] width 151 height 151
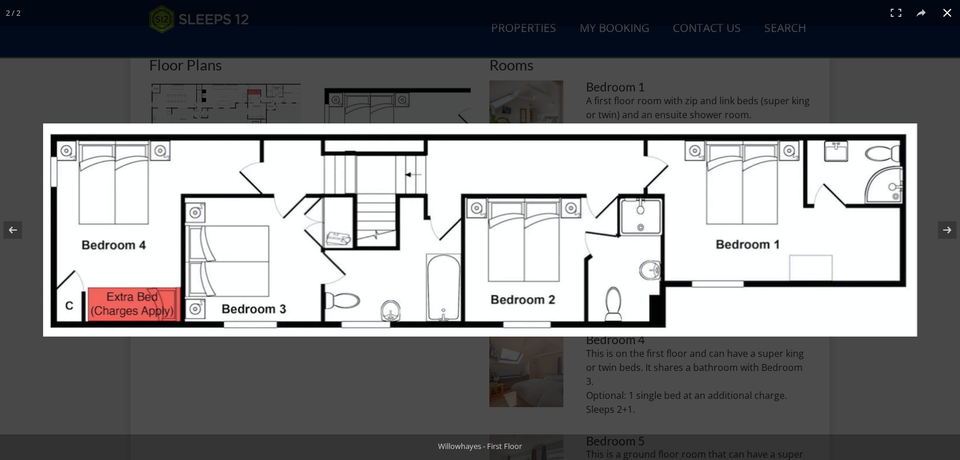
click at [948, 18] on button at bounding box center [947, 13] width 26 height 26
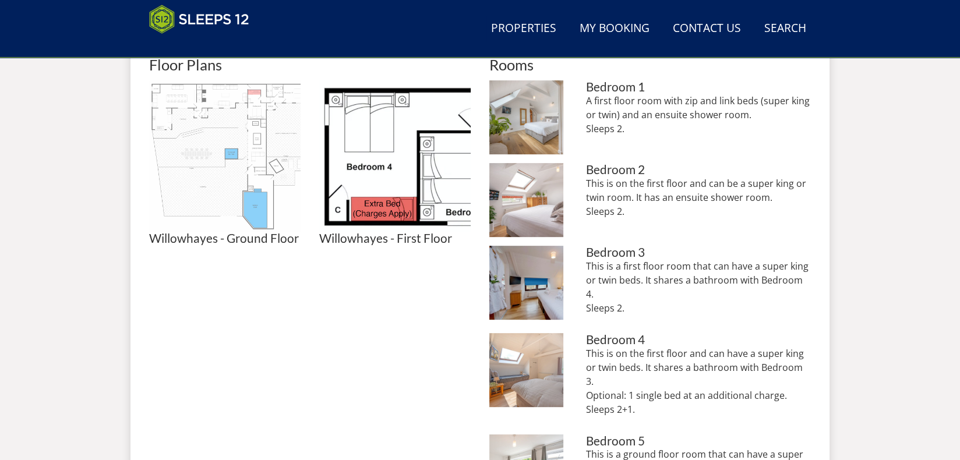
click at [207, 149] on img at bounding box center [224, 155] width 151 height 151
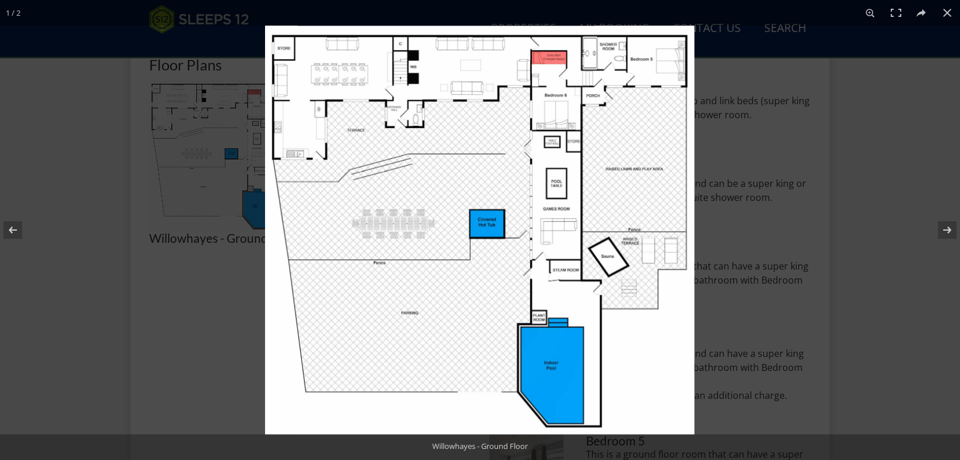
click at [518, 196] on img at bounding box center [479, 230] width 429 height 409
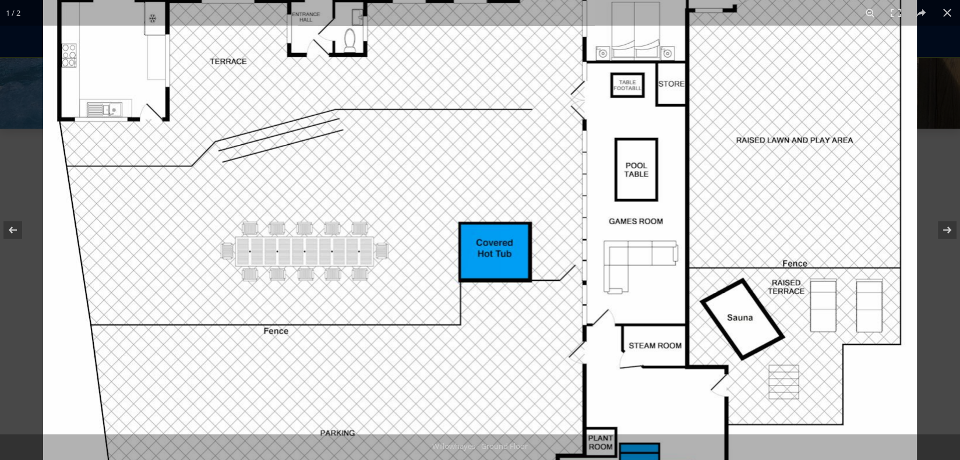
scroll to position [304, 0]
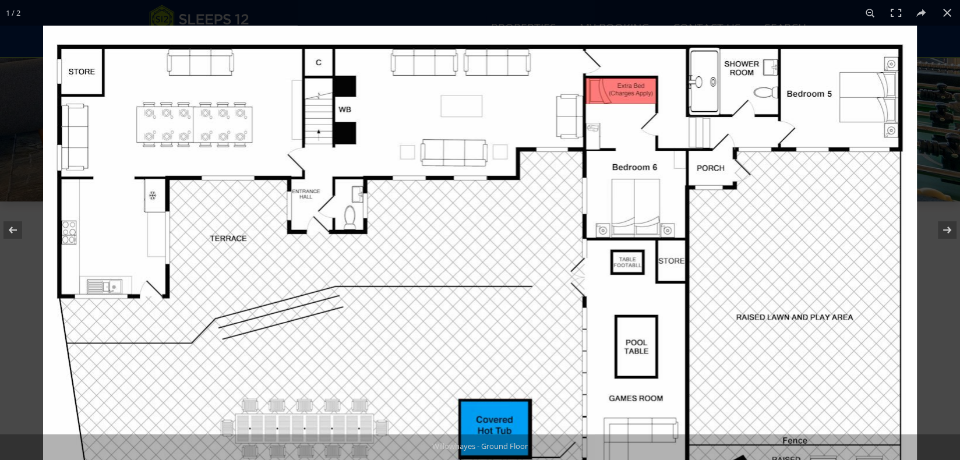
click at [457, 160] on img at bounding box center [480, 442] width 874 height 832
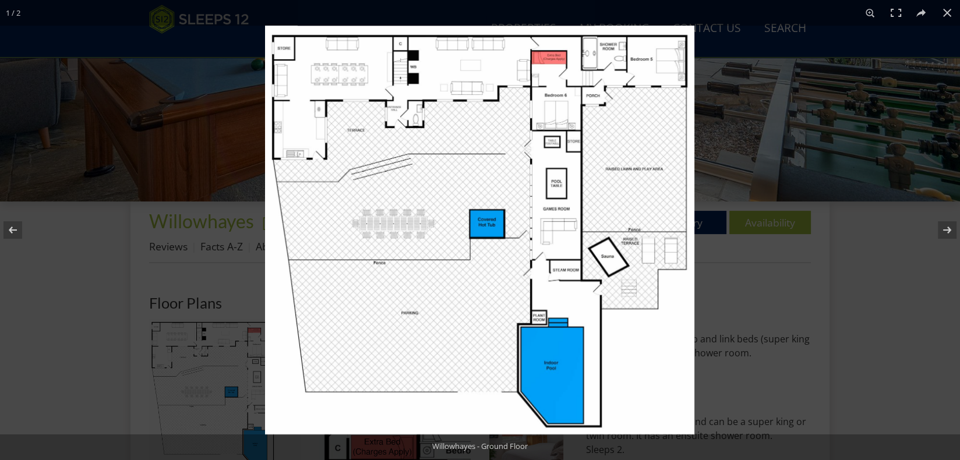
click at [457, 160] on img at bounding box center [479, 230] width 429 height 409
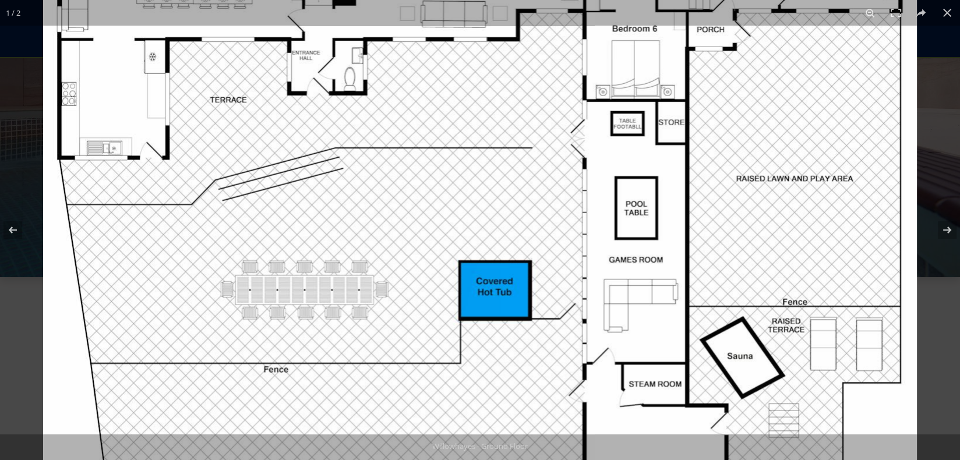
scroll to position [225, 0]
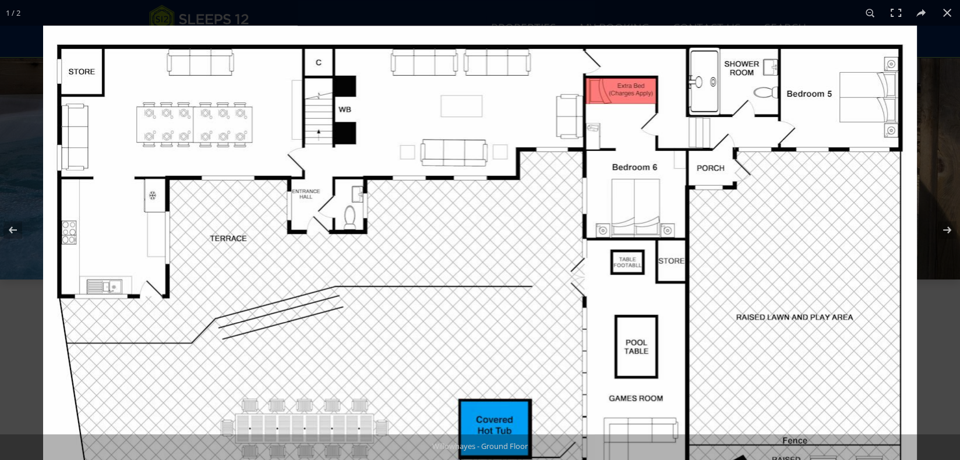
click at [662, 186] on img at bounding box center [480, 442] width 874 height 832
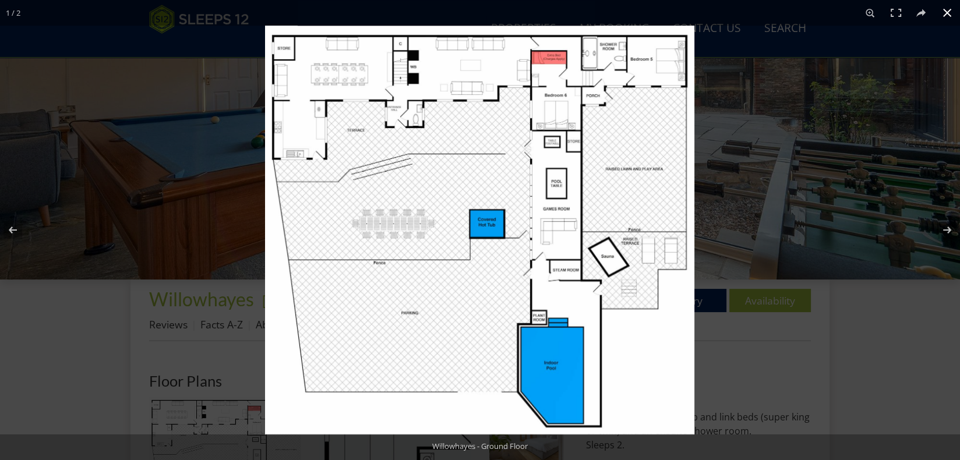
click at [941, 12] on button at bounding box center [947, 13] width 26 height 26
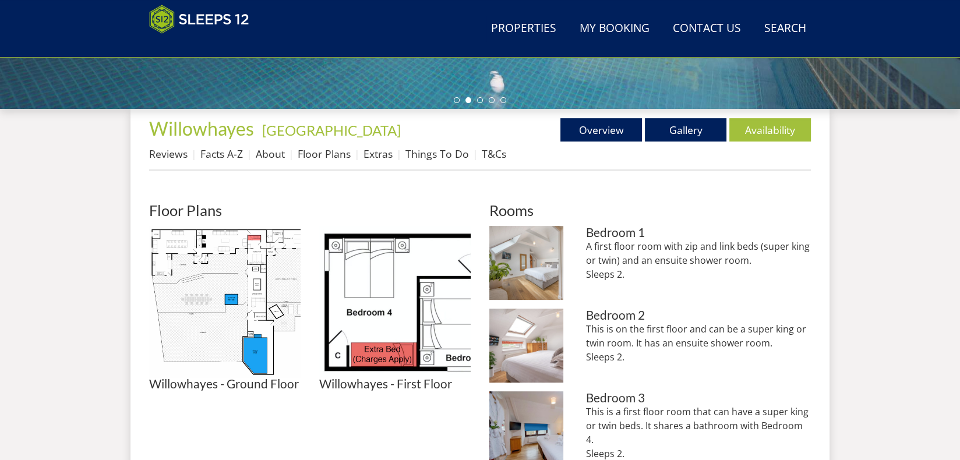
scroll to position [301, 0]
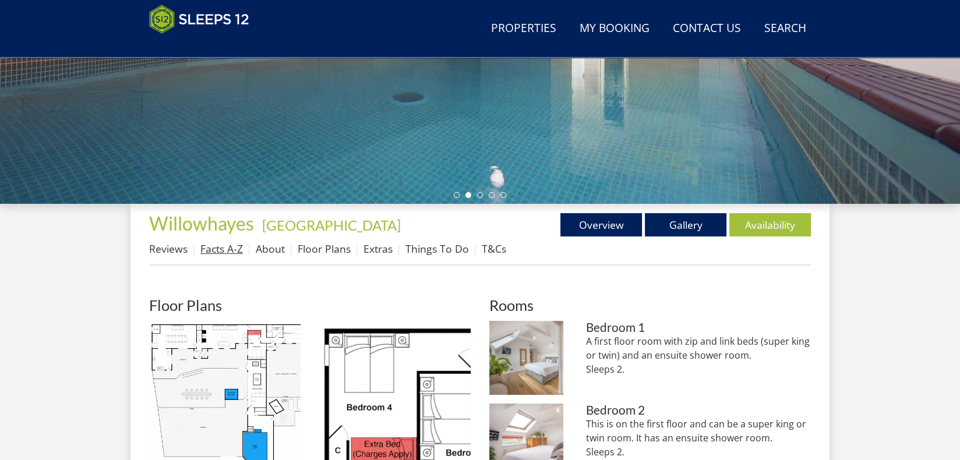
click at [227, 247] on link "Facts A-Z" at bounding box center [221, 249] width 43 height 14
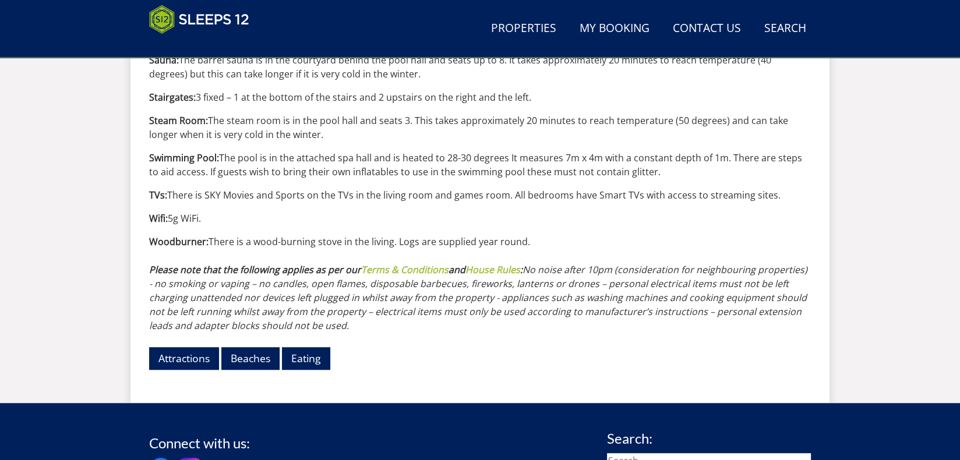
scroll to position [1365, 0]
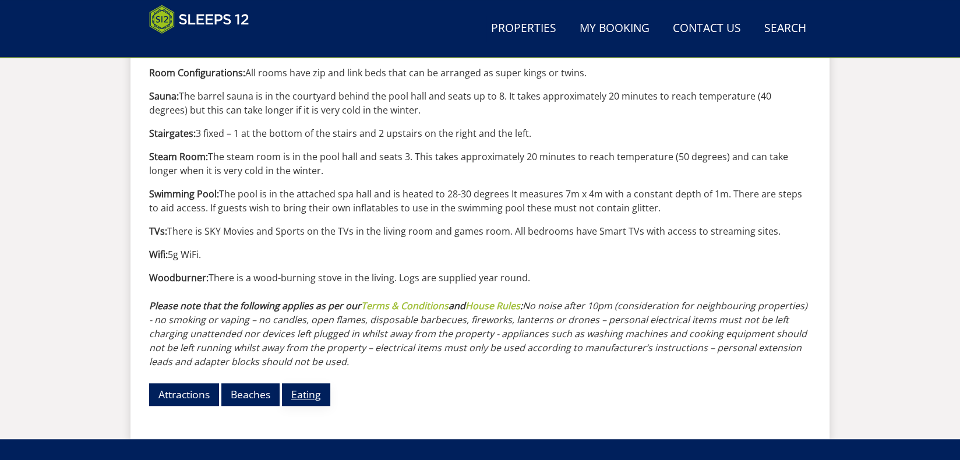
click at [292, 383] on link "Eating" at bounding box center [306, 394] width 48 height 23
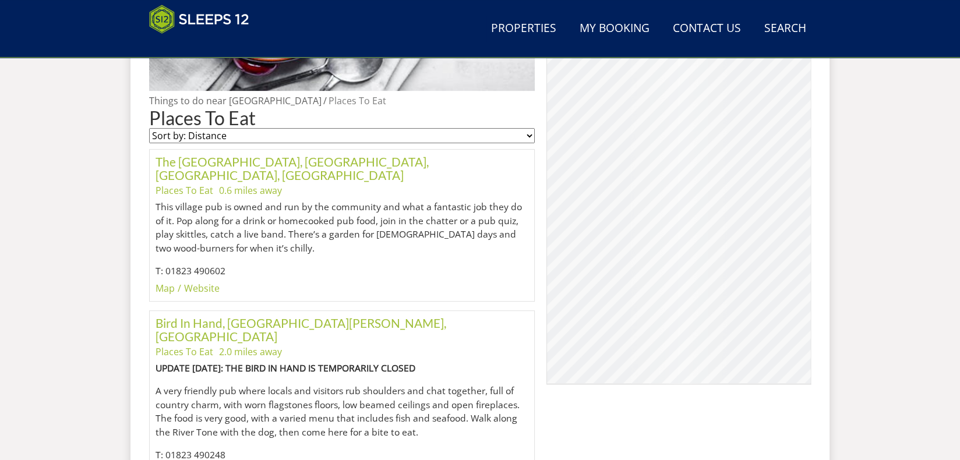
scroll to position [584, 0]
